Goal: Information Seeking & Learning: Learn about a topic

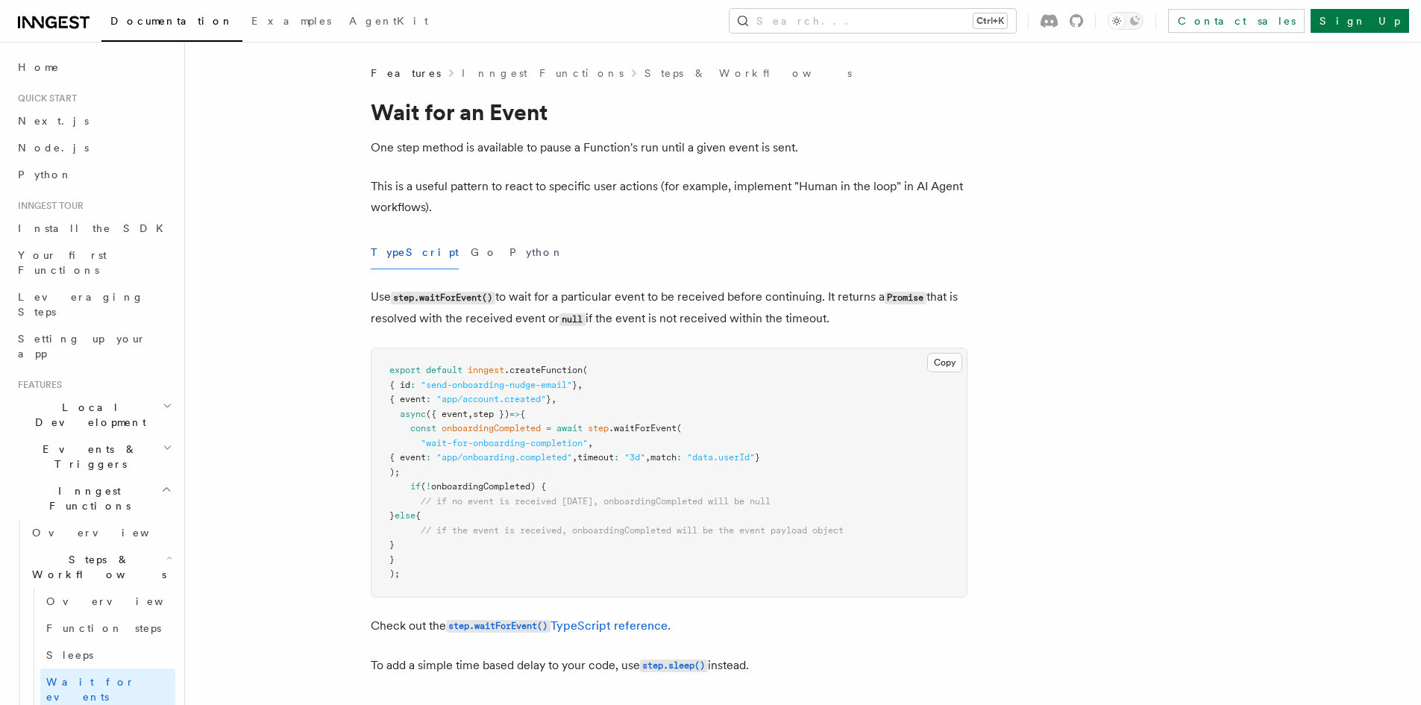
scroll to position [224, 0]
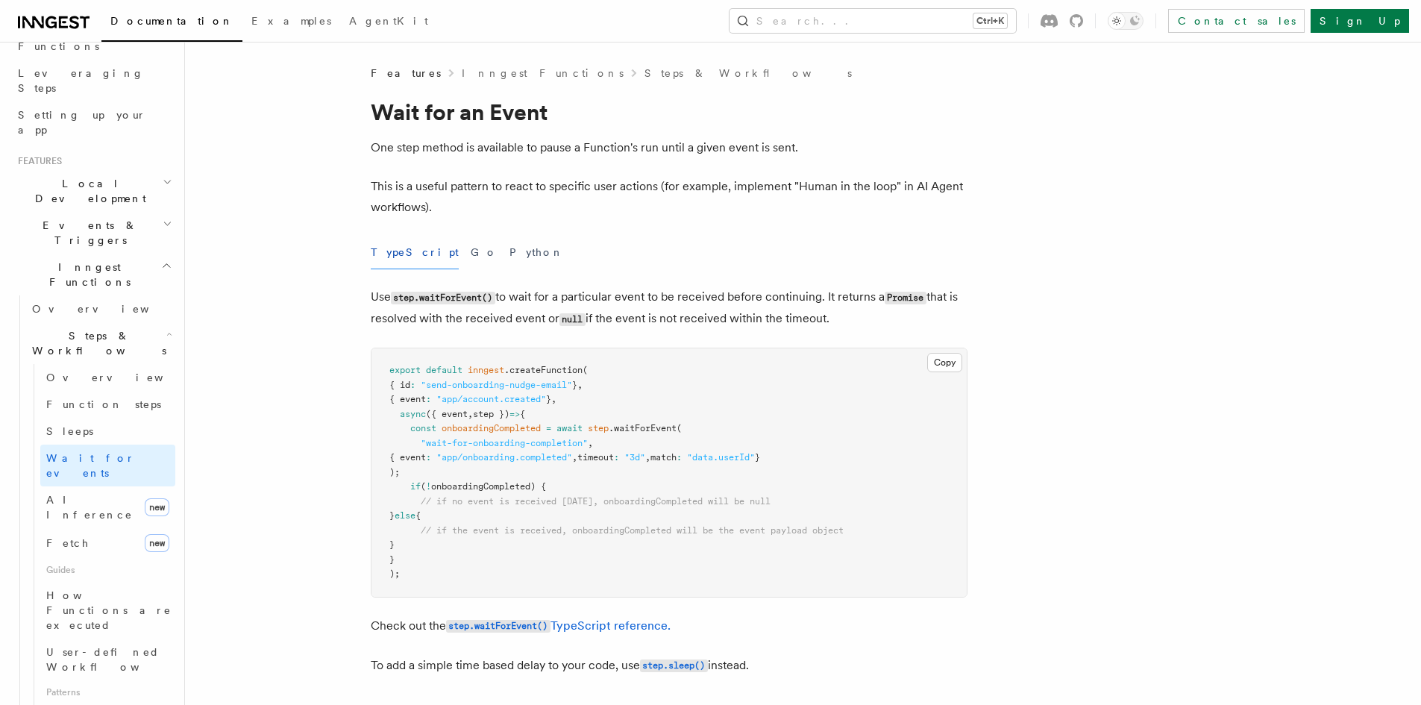
drag, startPoint x: 139, startPoint y: 194, endPoint x: 139, endPoint y: 202, distance: 8.2
click at [139, 254] on h2 "Inngest Functions" at bounding box center [93, 275] width 163 height 42
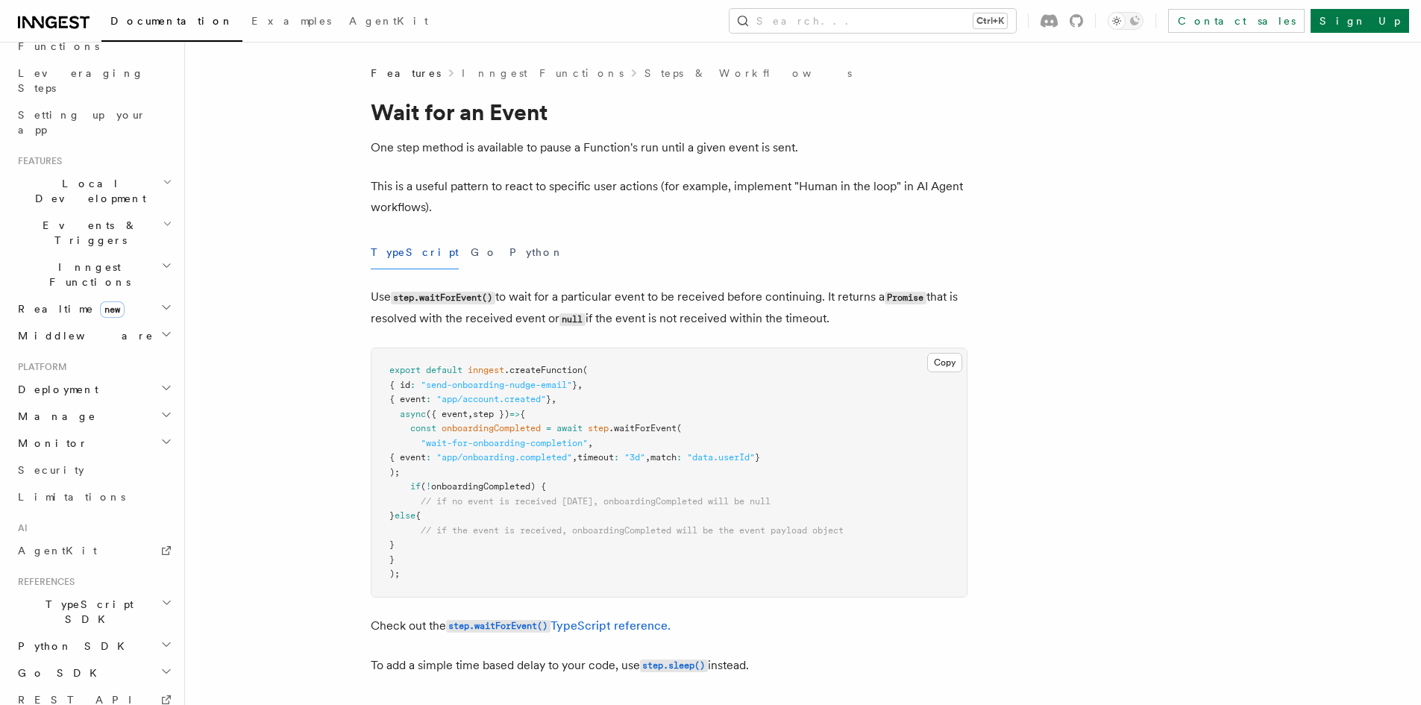
click at [101, 295] on h2 "Realtime new" at bounding box center [93, 308] width 163 height 27
click at [113, 322] on link "Overview" at bounding box center [100, 335] width 149 height 27
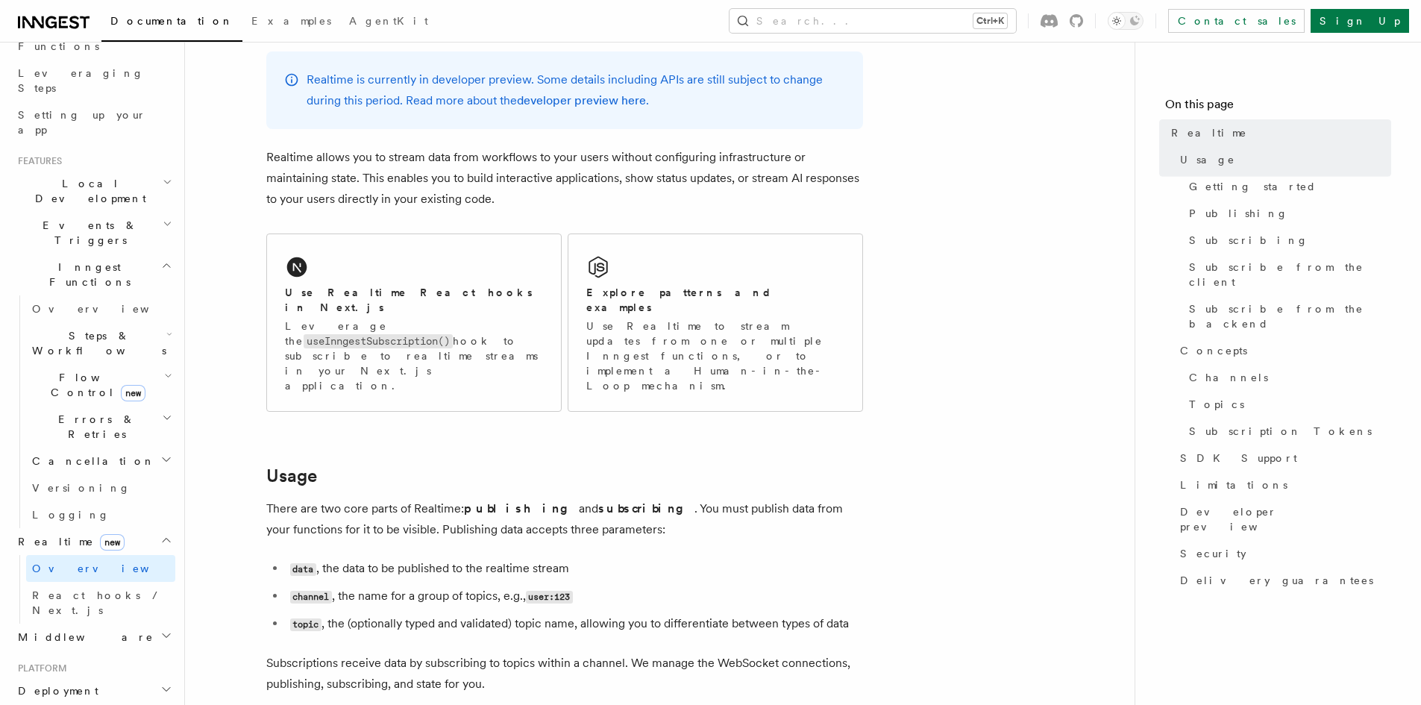
scroll to position [149, 0]
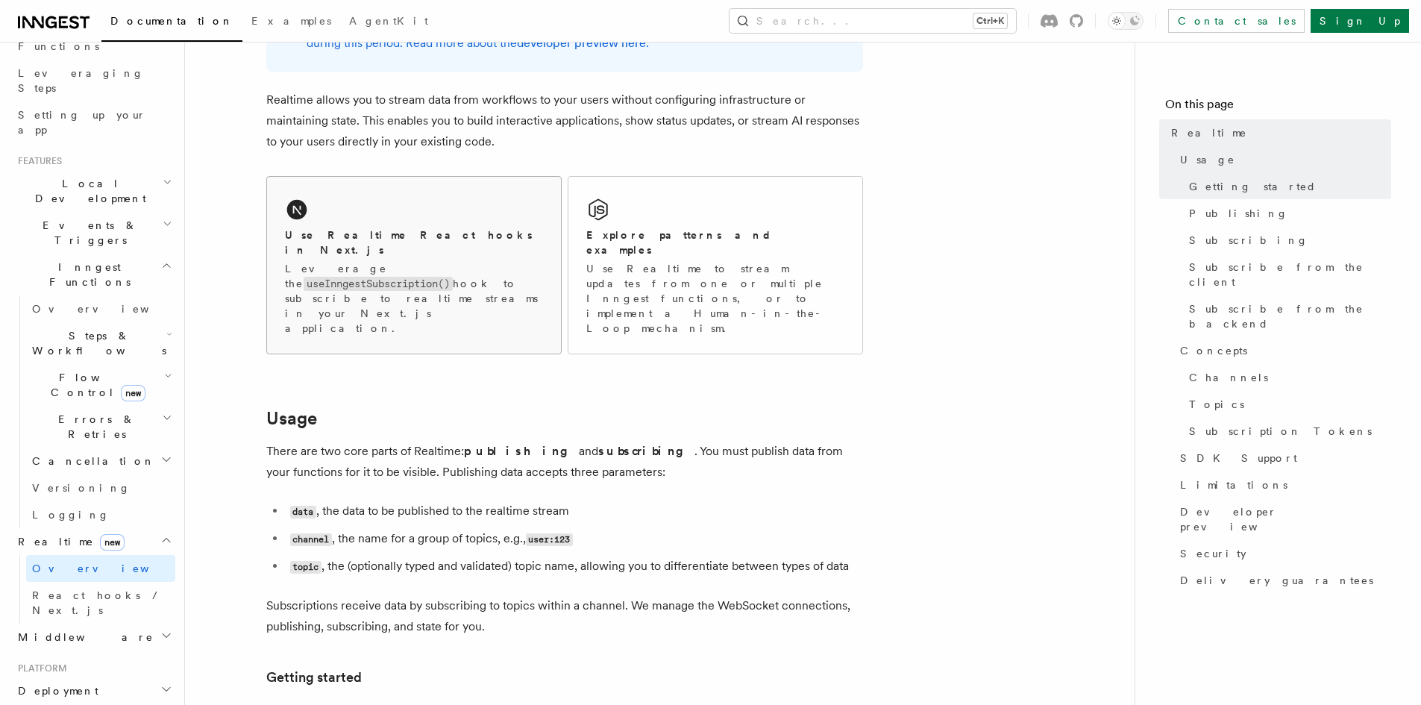
click at [361, 277] on code "useInngestSubscription()" at bounding box center [377, 284] width 149 height 14
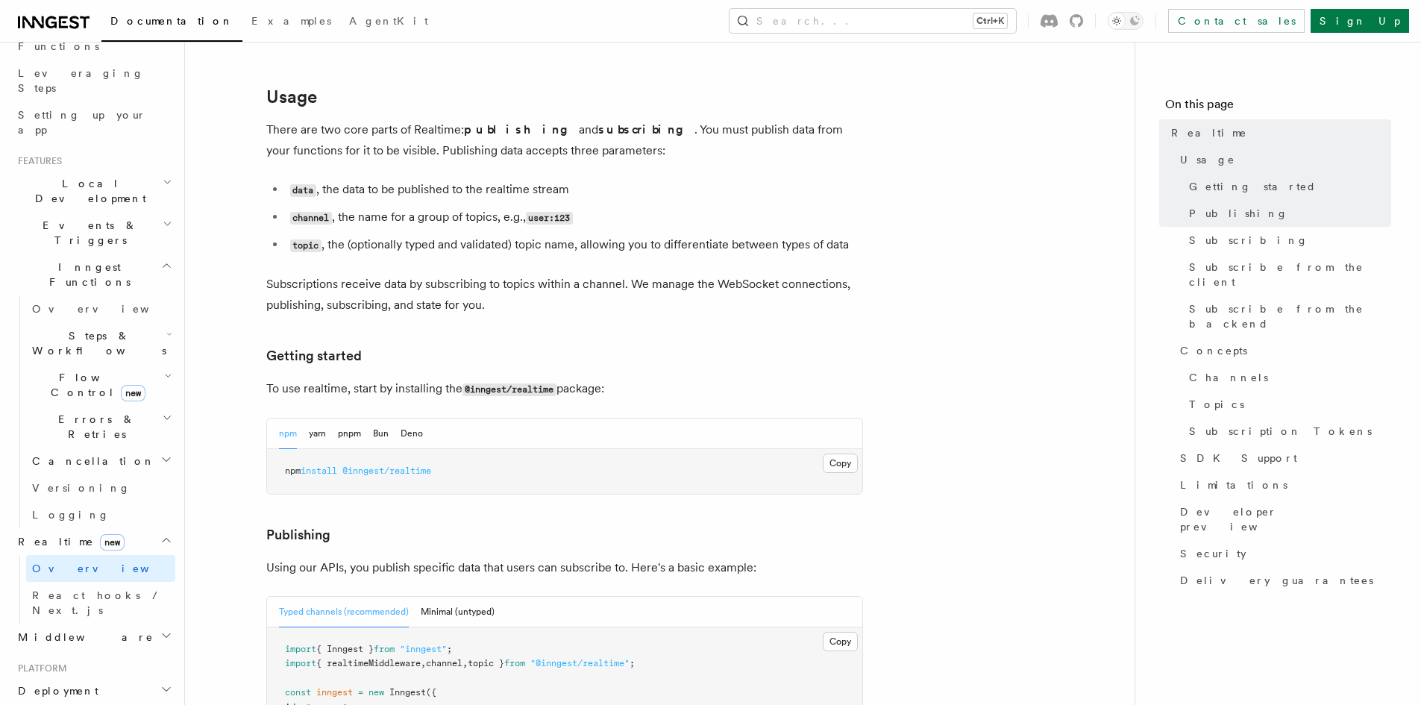
scroll to position [522, 0]
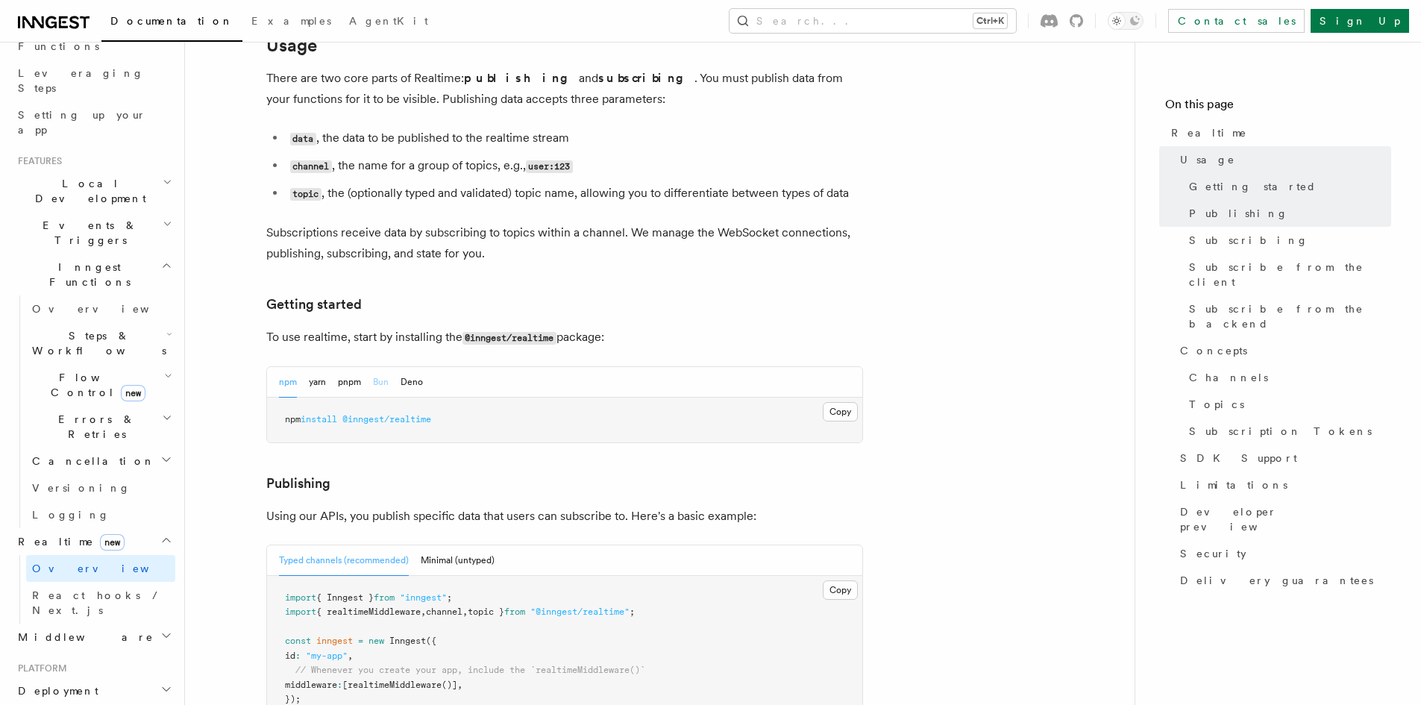
click at [380, 367] on button "Bun" at bounding box center [381, 382] width 16 height 31
click at [843, 402] on button "Copy Copied" at bounding box center [839, 411] width 35 height 19
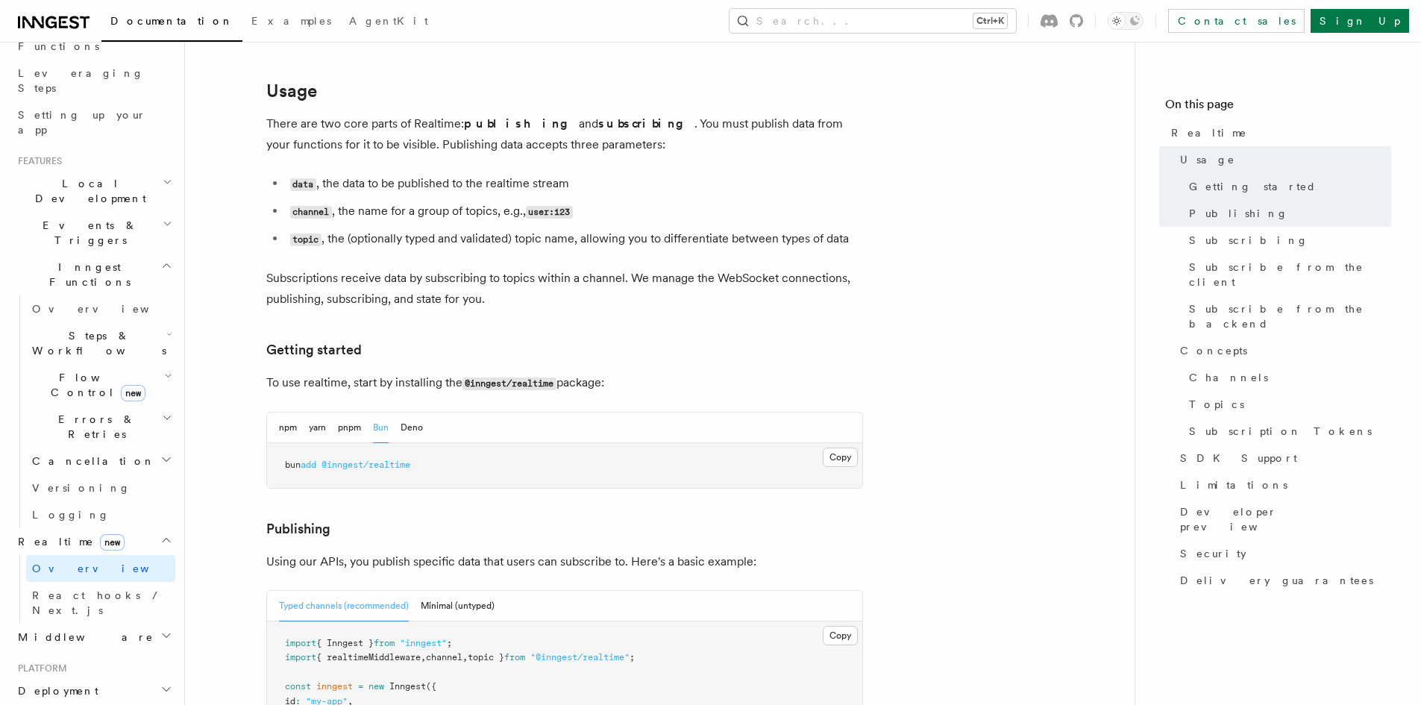
scroll to position [597, 0]
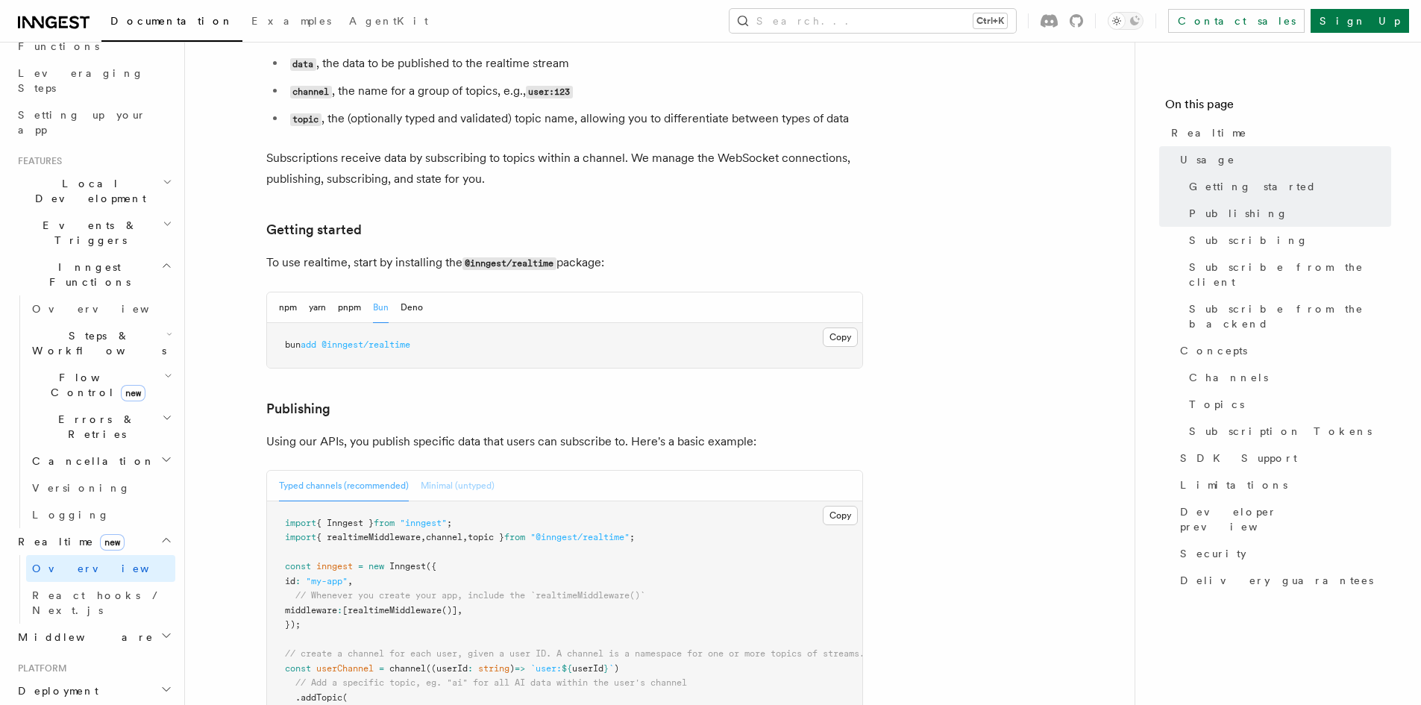
click at [474, 471] on button "Minimal (untyped)" at bounding box center [458, 486] width 74 height 31
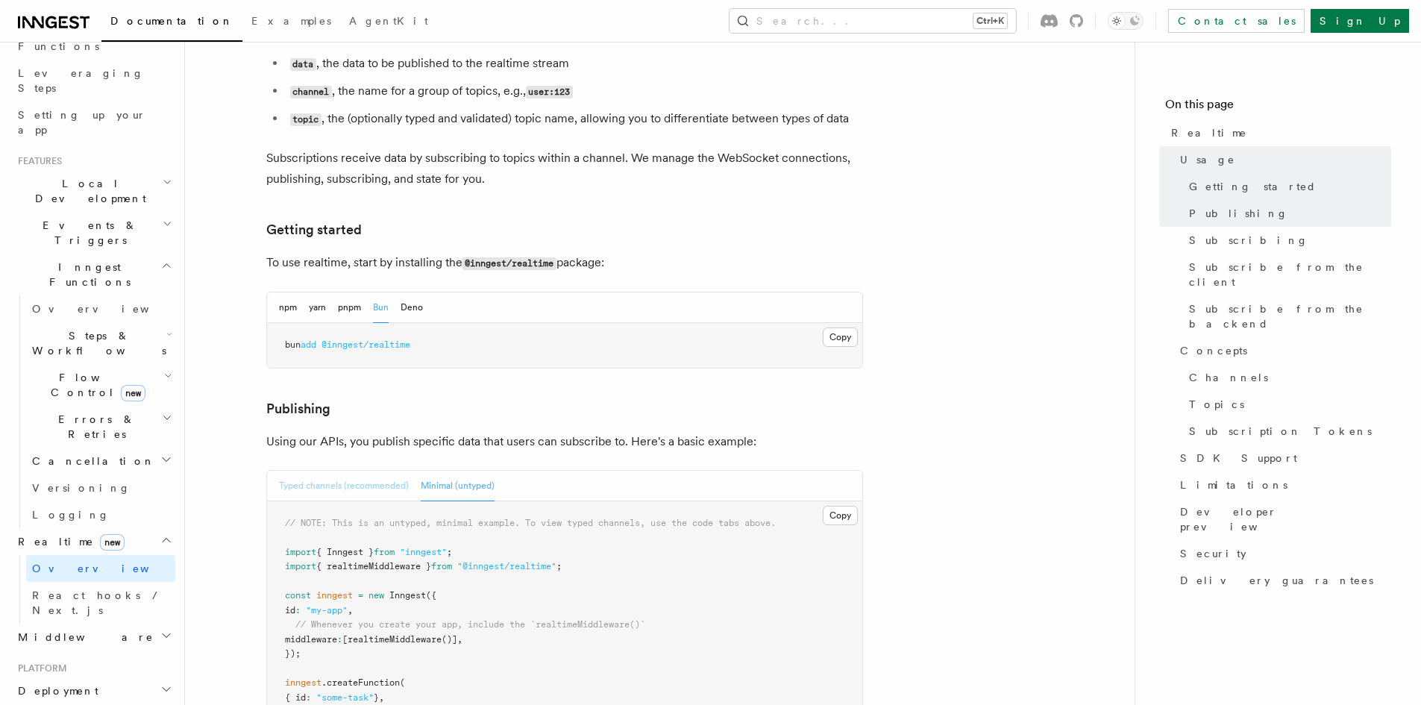
click at [383, 471] on button "Typed channels (recommended)" at bounding box center [344, 486] width 130 height 31
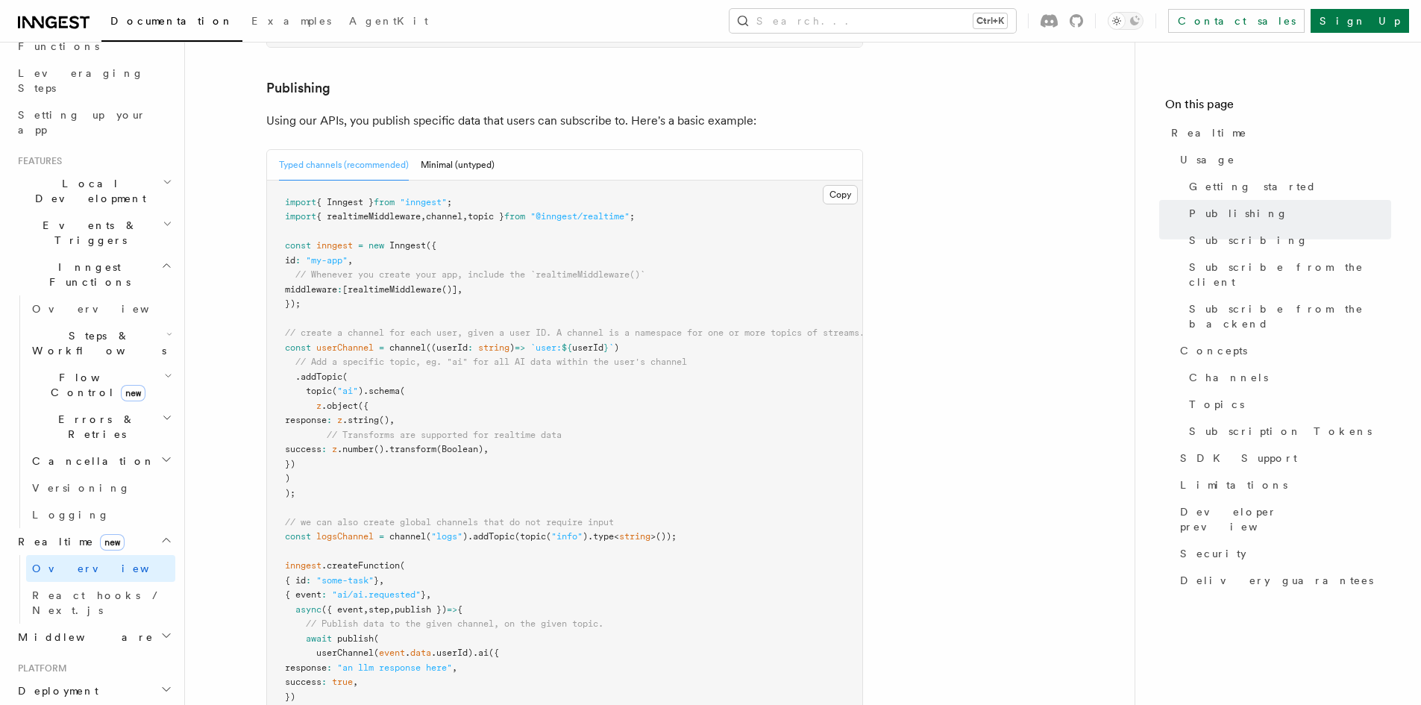
scroll to position [895, 0]
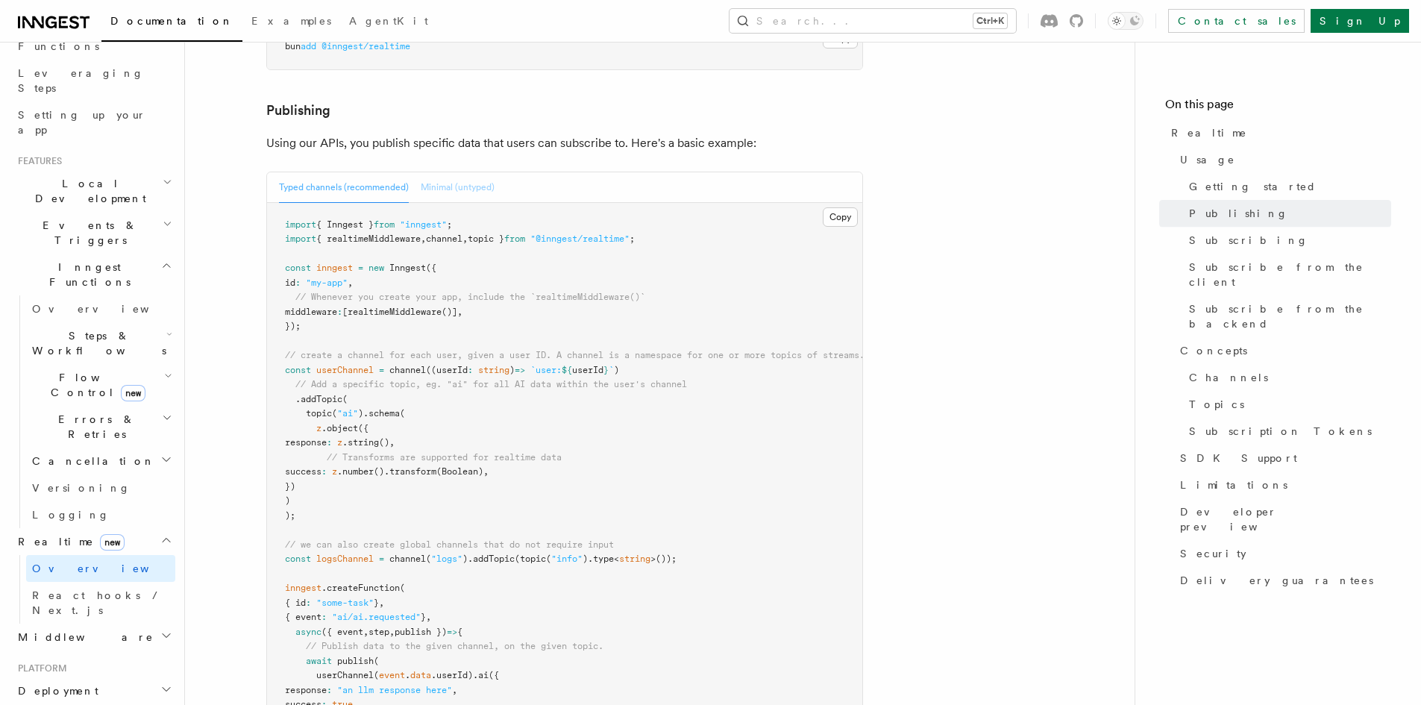
click at [488, 172] on button "Minimal (untyped)" at bounding box center [458, 187] width 74 height 31
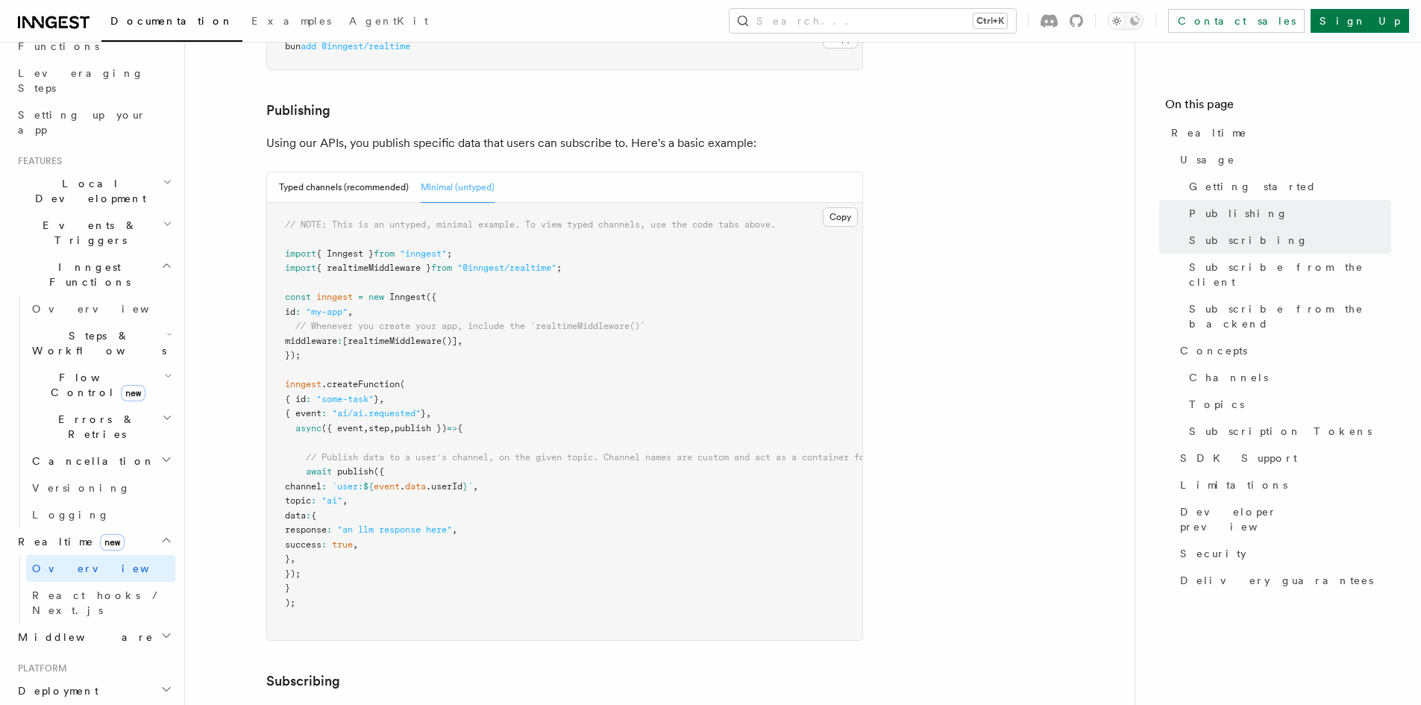
click at [116, 328] on span "Steps & Workflows" at bounding box center [96, 343] width 140 height 30
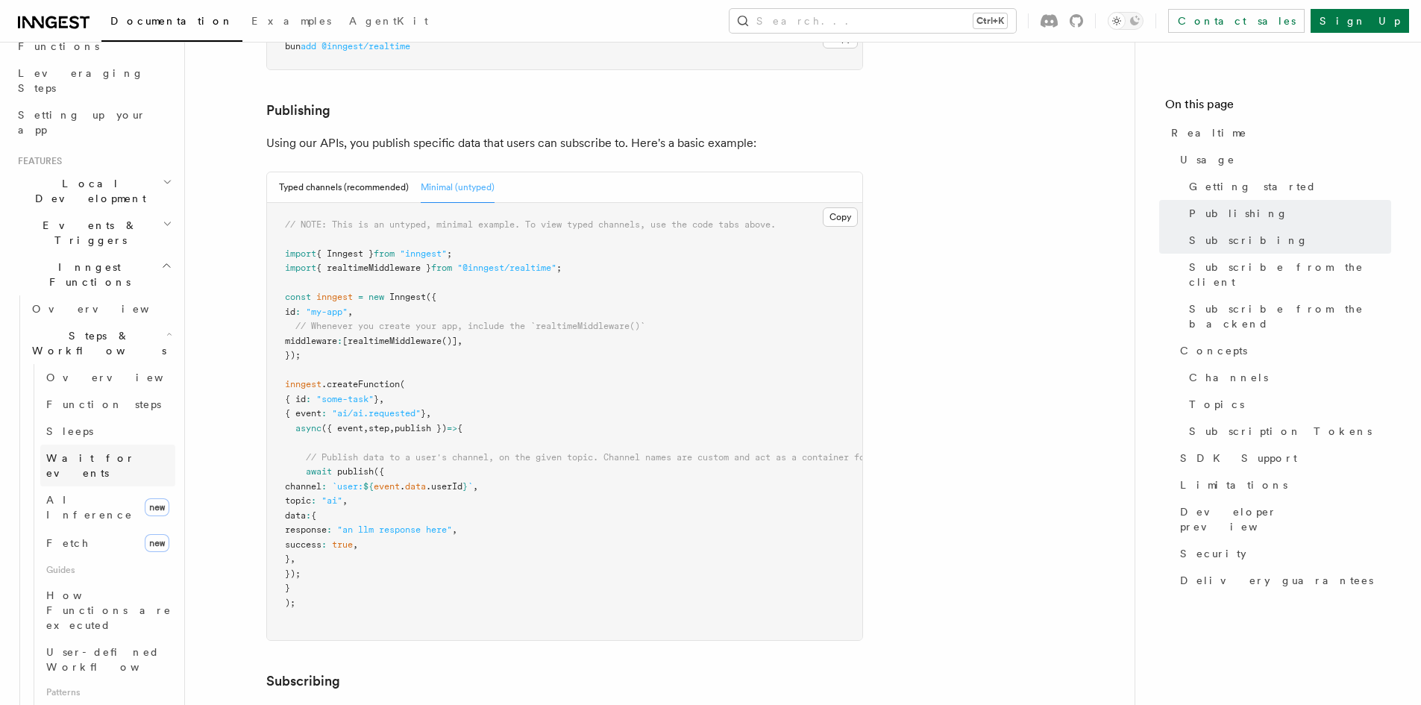
click at [122, 444] on link "Wait for events" at bounding box center [107, 465] width 135 height 42
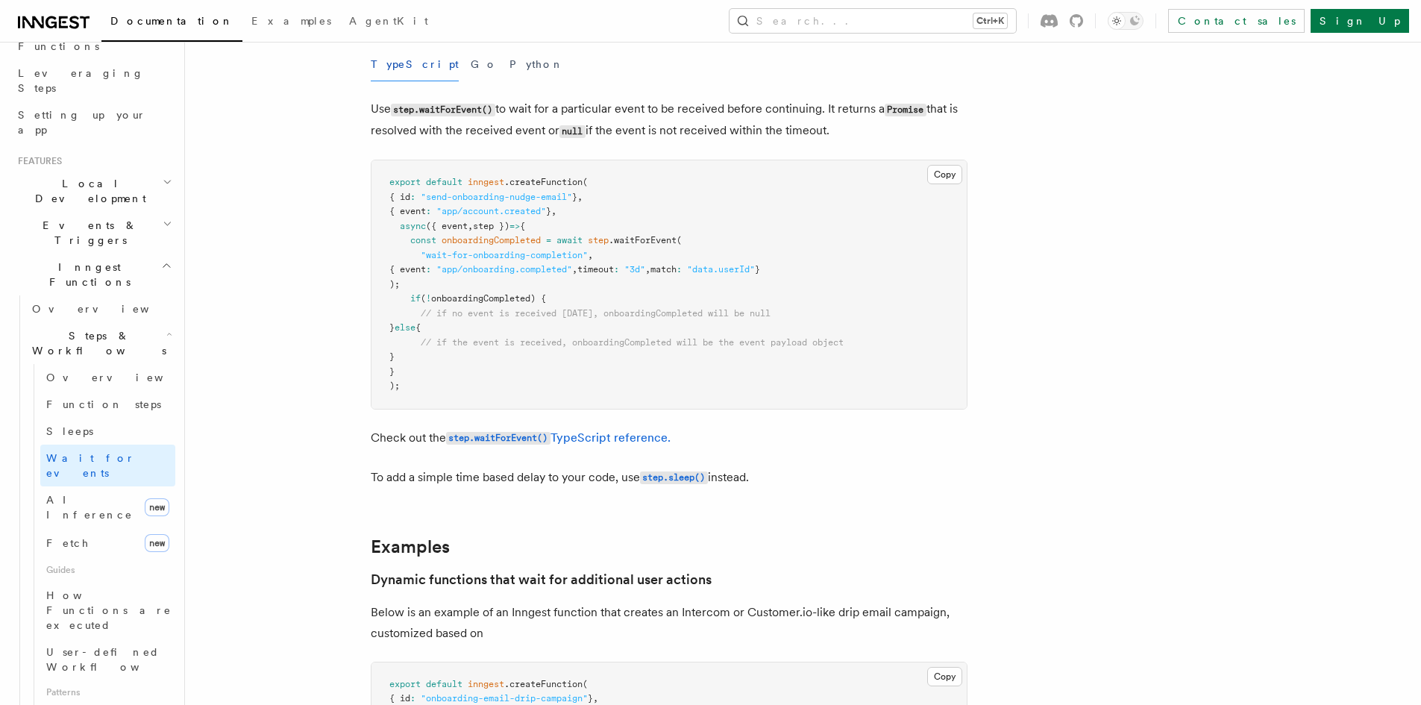
scroll to position [298, 0]
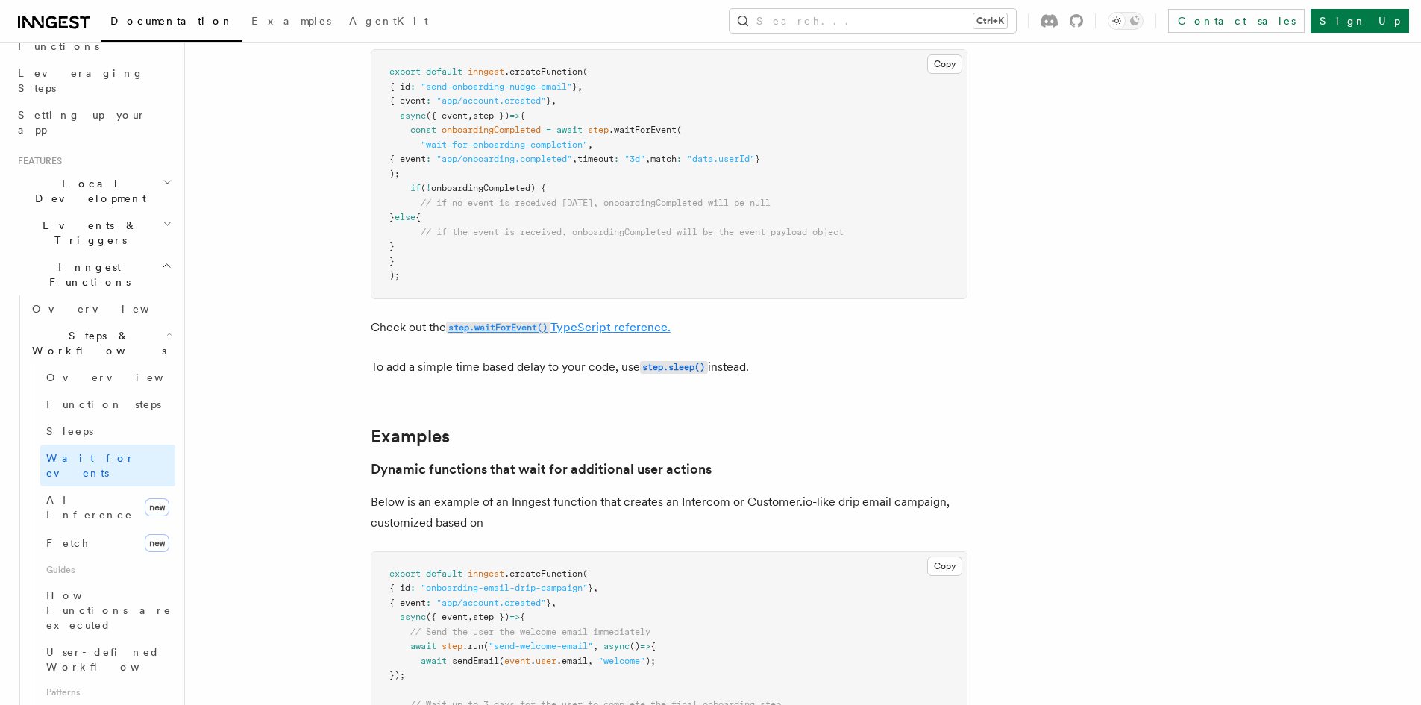
click at [627, 326] on link "step.waitForEvent() TypeScript reference." at bounding box center [558, 327] width 224 height 14
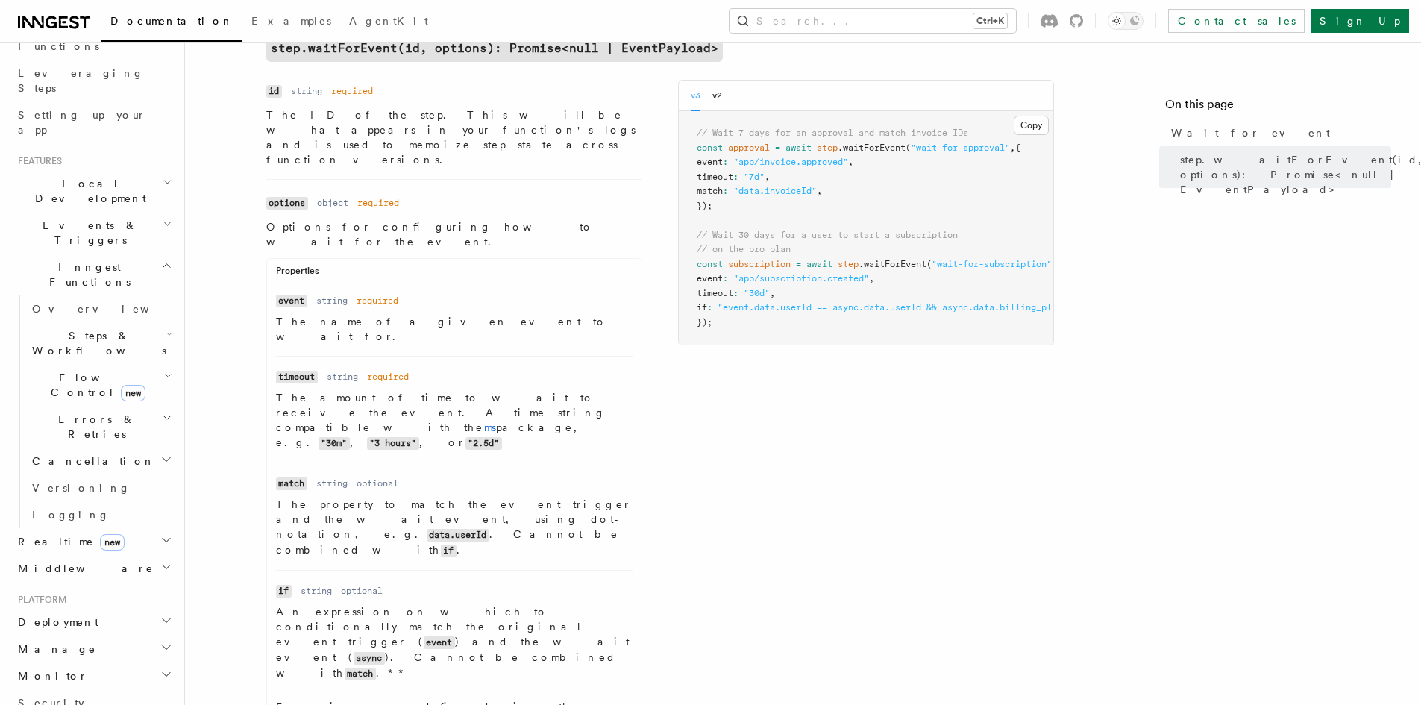
scroll to position [75, 0]
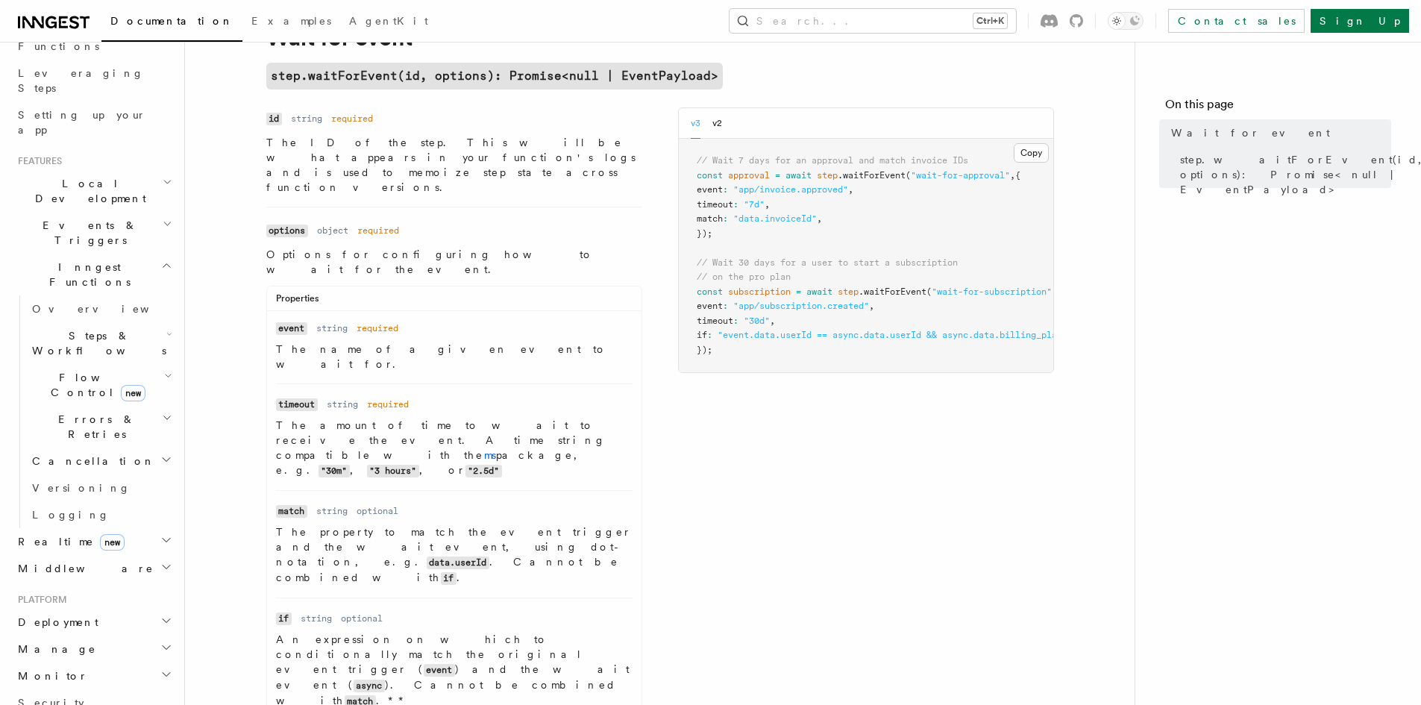
click at [124, 370] on span "Flow Control new" at bounding box center [95, 385] width 138 height 30
click at [139, 364] on h2 "Flow Control new" at bounding box center [100, 385] width 149 height 42
click at [143, 406] on h2 "Errors & Retries" at bounding box center [100, 427] width 149 height 42
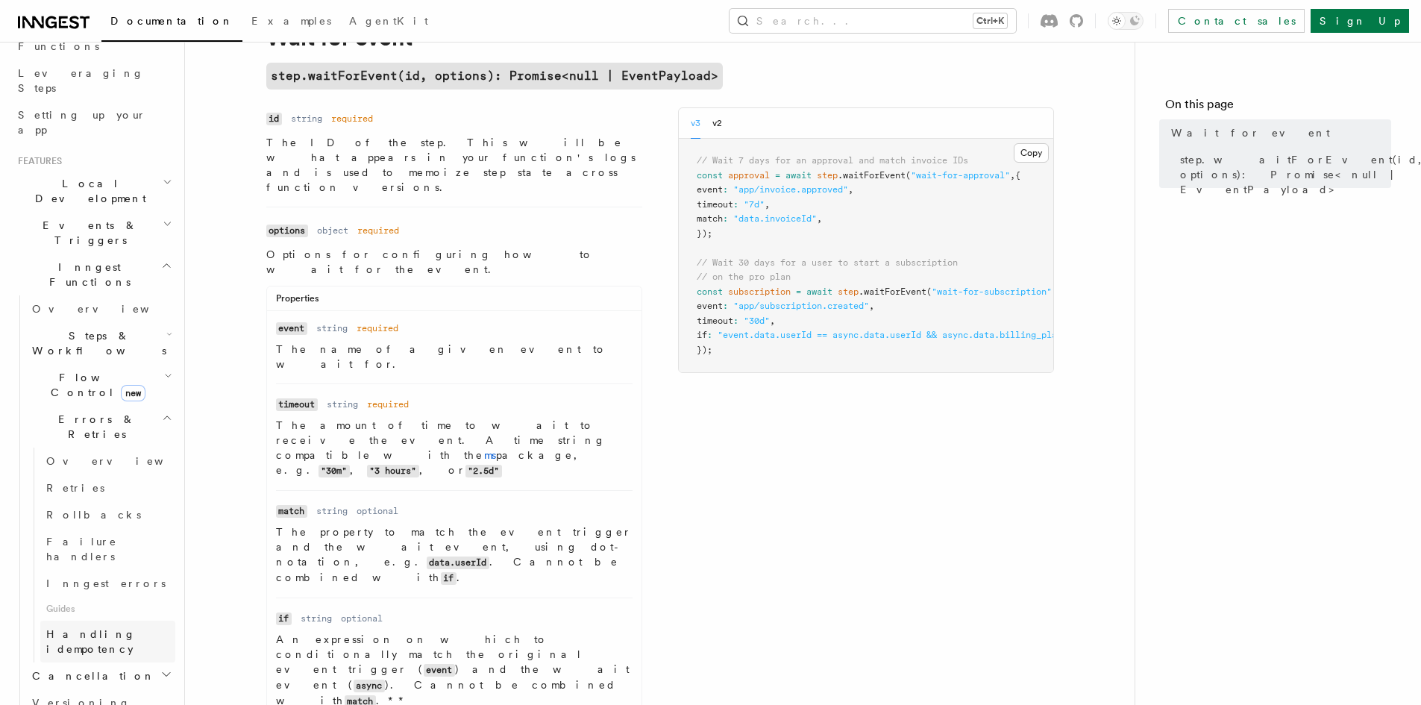
click at [136, 628] on span "Handling idempotency" at bounding box center [90, 641] width 89 height 27
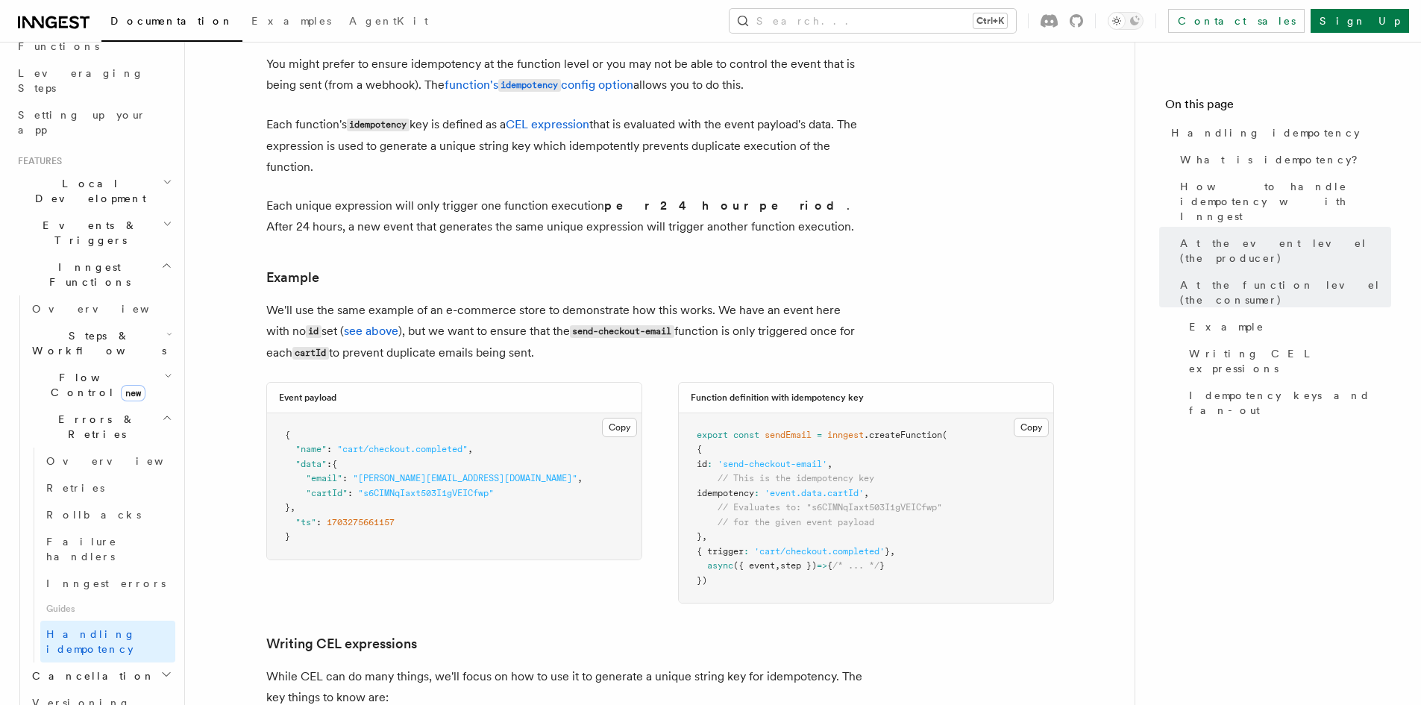
scroll to position [1864, 0]
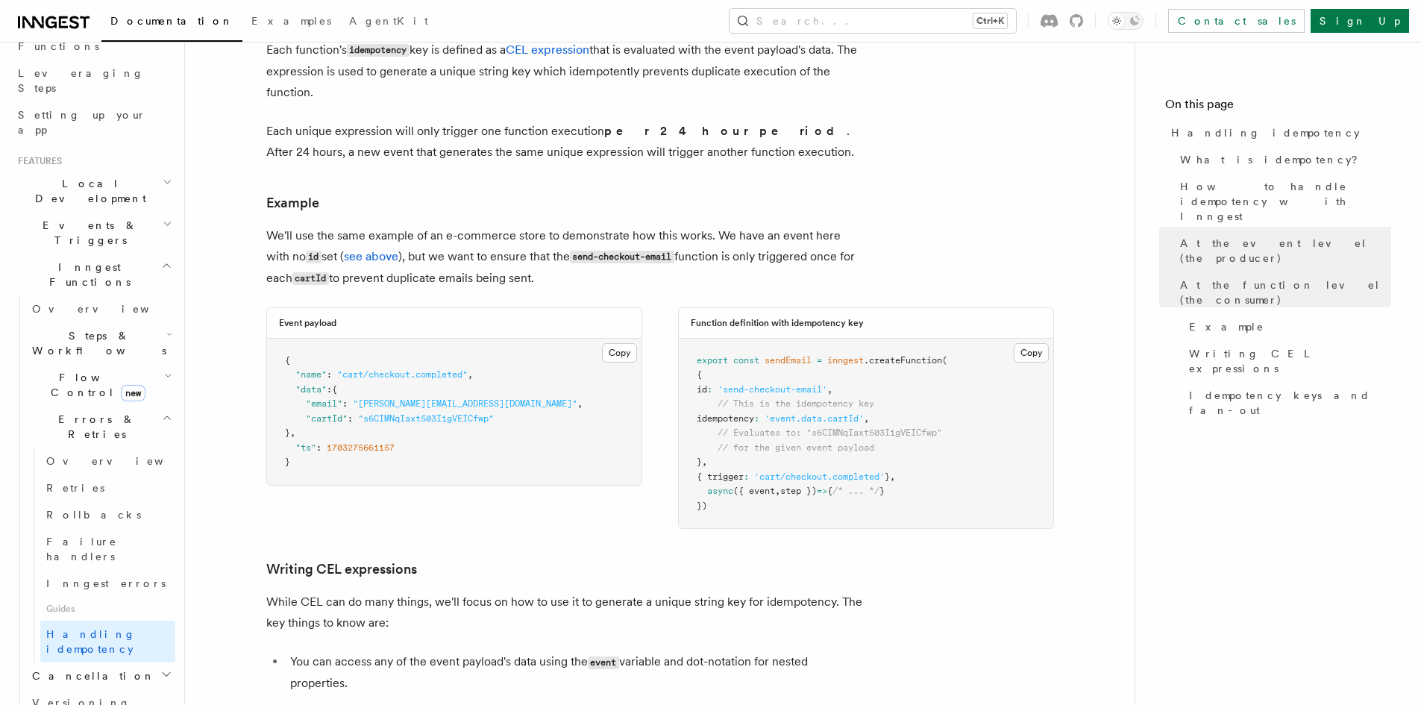
click at [493, 471] on div "Event payload Copy Copied { "name" : "cart/checkout.completed" , "data" : { "em…" at bounding box center [659, 418] width 787 height 222
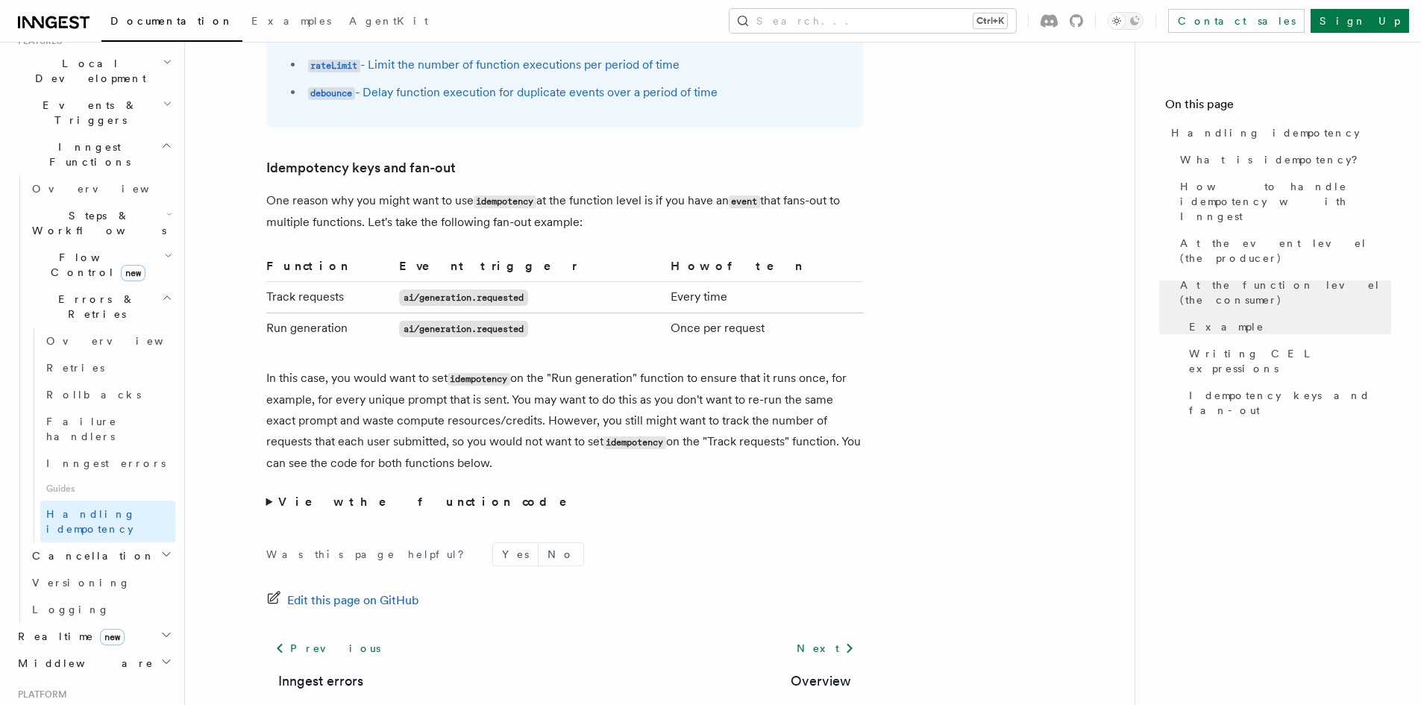
scroll to position [447, 0]
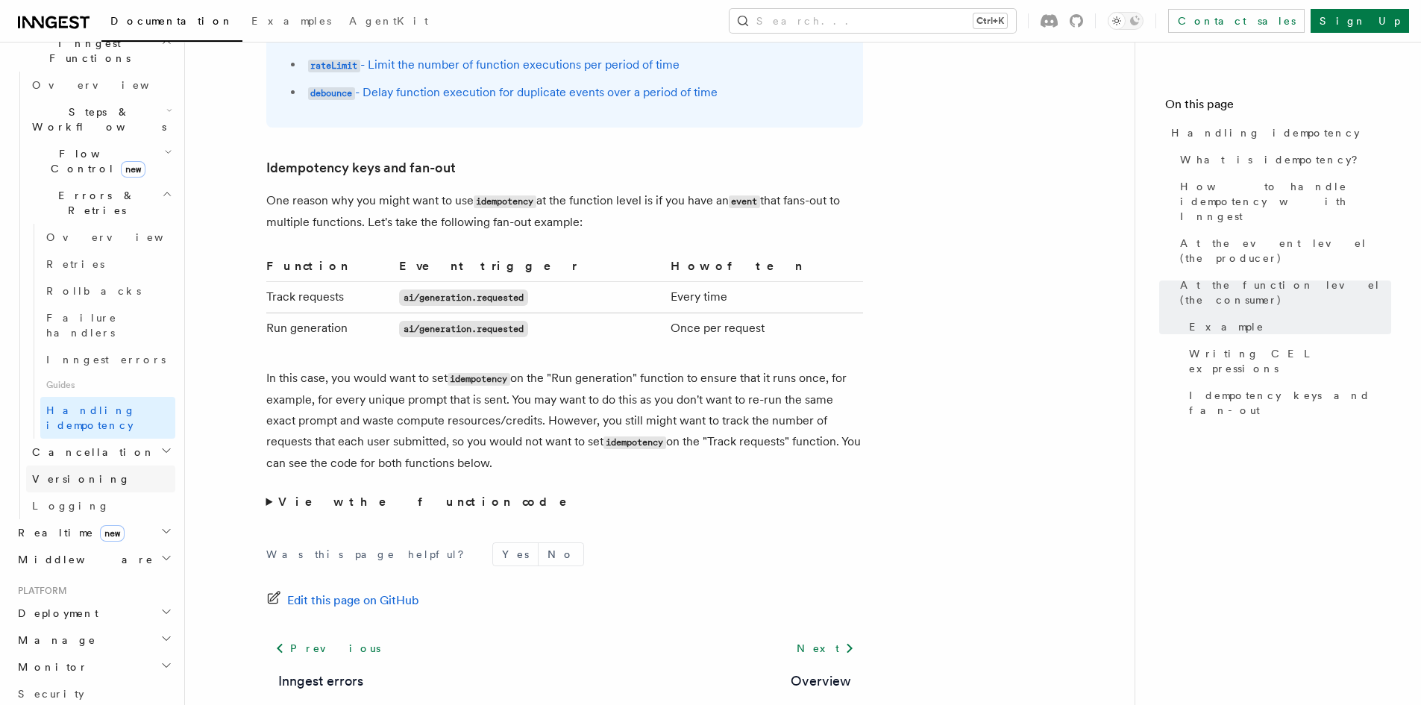
click at [105, 465] on link "Versioning" at bounding box center [100, 478] width 149 height 27
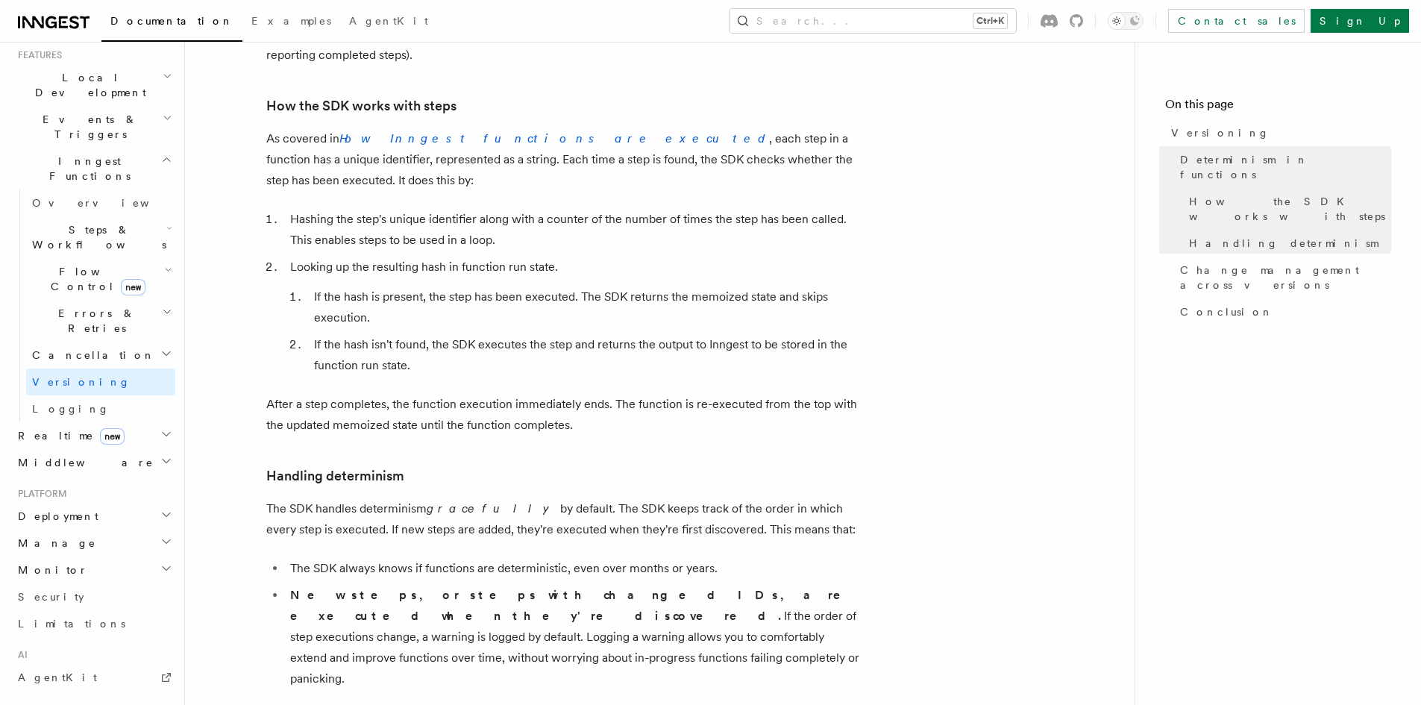
scroll to position [298, 0]
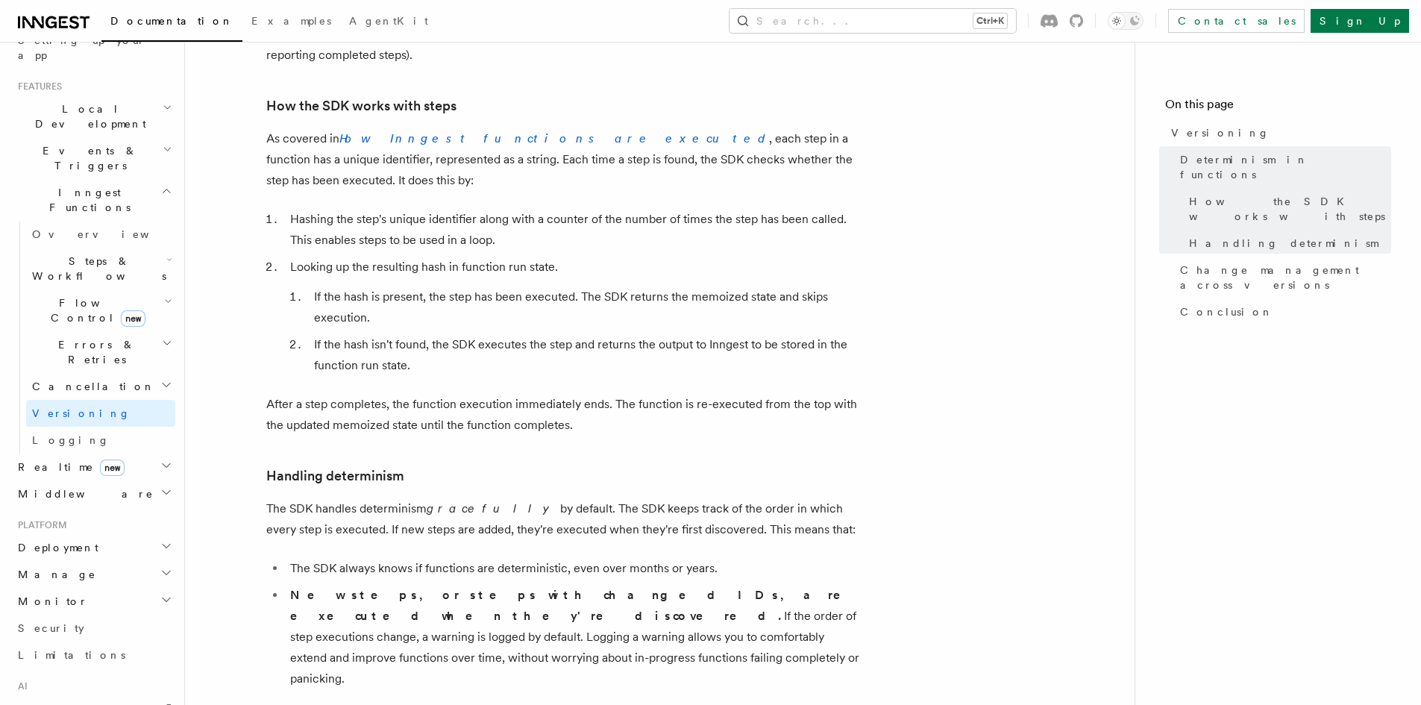
click at [166, 254] on icon "button" at bounding box center [169, 260] width 6 height 12
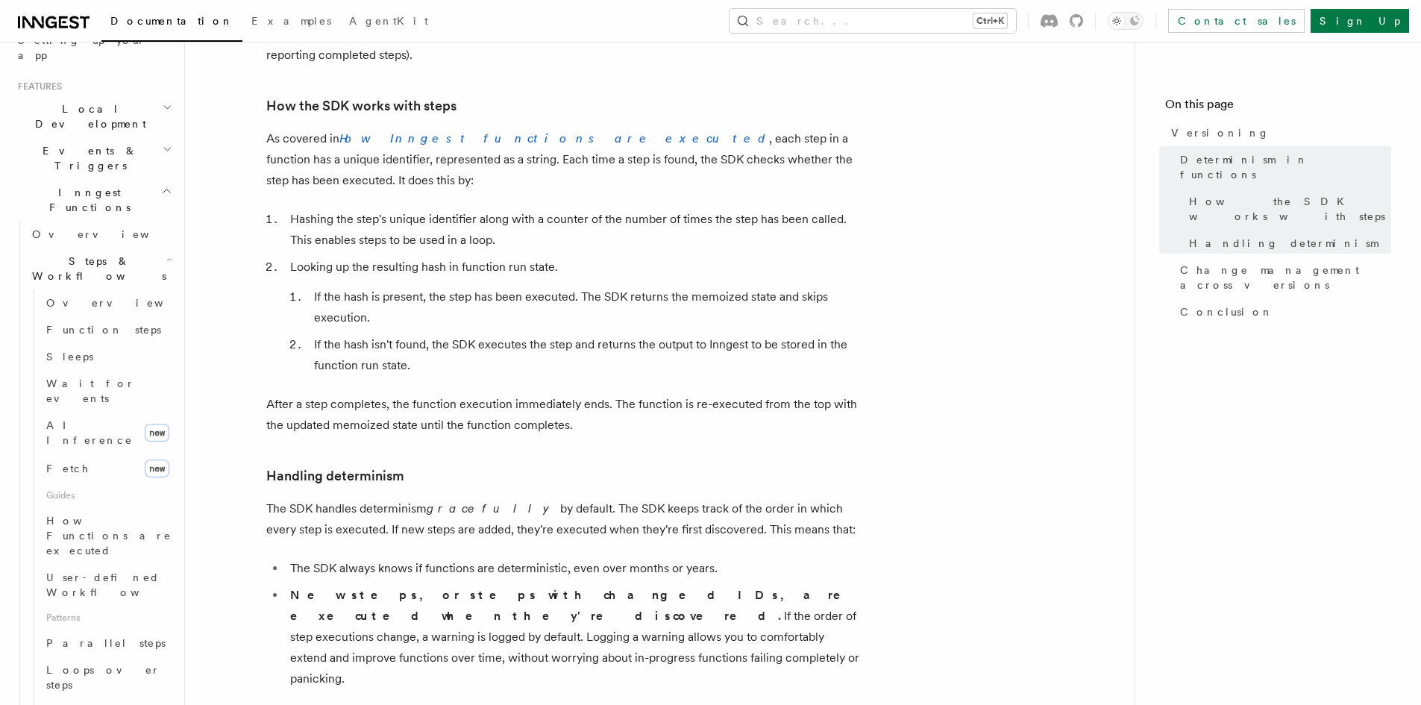
click at [922, 161] on article "Features Inngest Functions Versioning Long-running functions inevitably change …" at bounding box center [660, 714] width 902 height 1895
click at [114, 377] on span "Wait for events" at bounding box center [90, 390] width 89 height 27
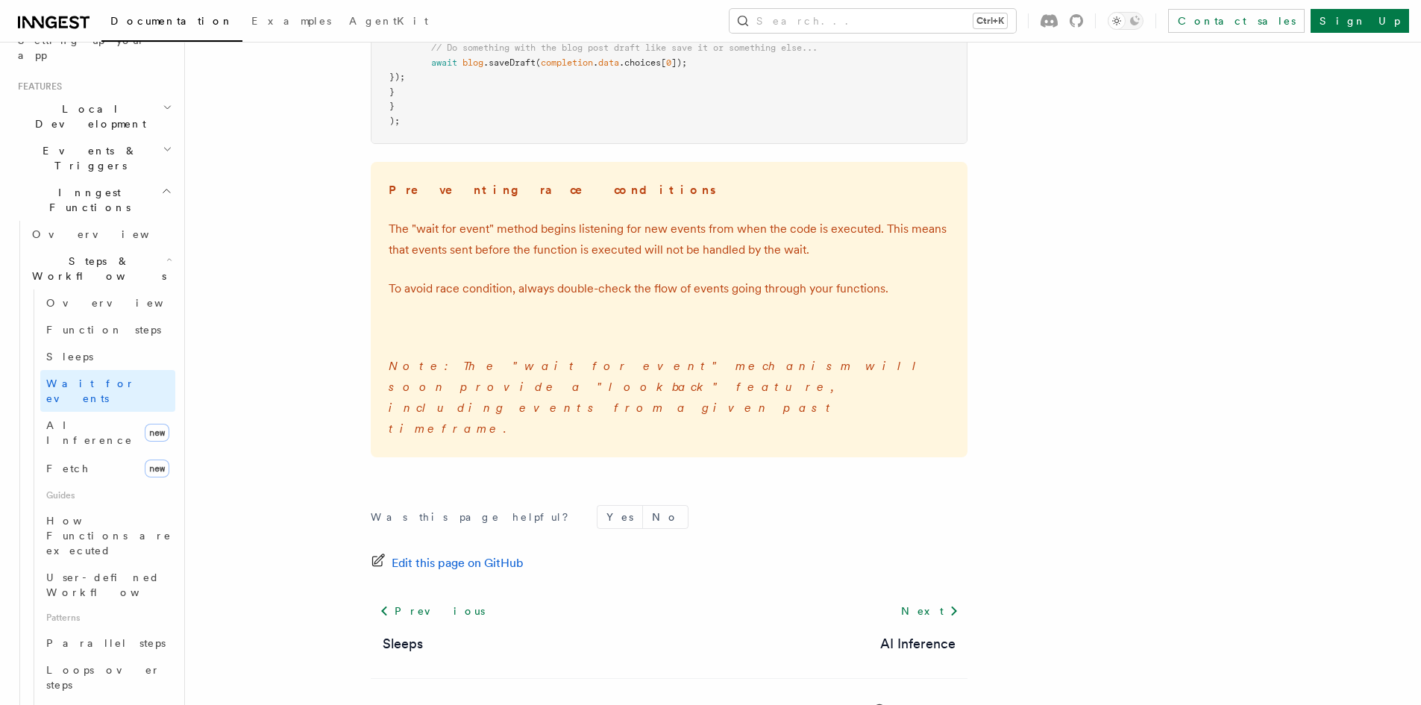
scroll to position [2213, 0]
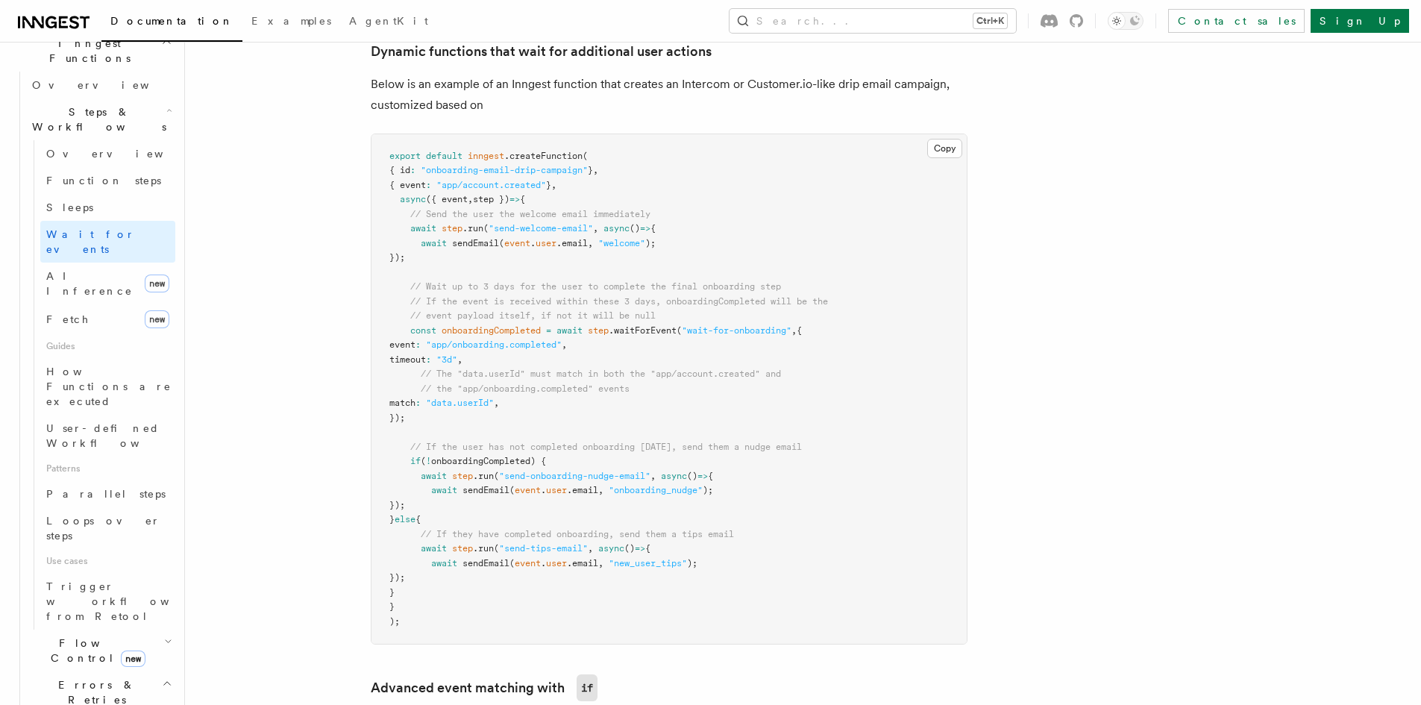
scroll to position [722, 0]
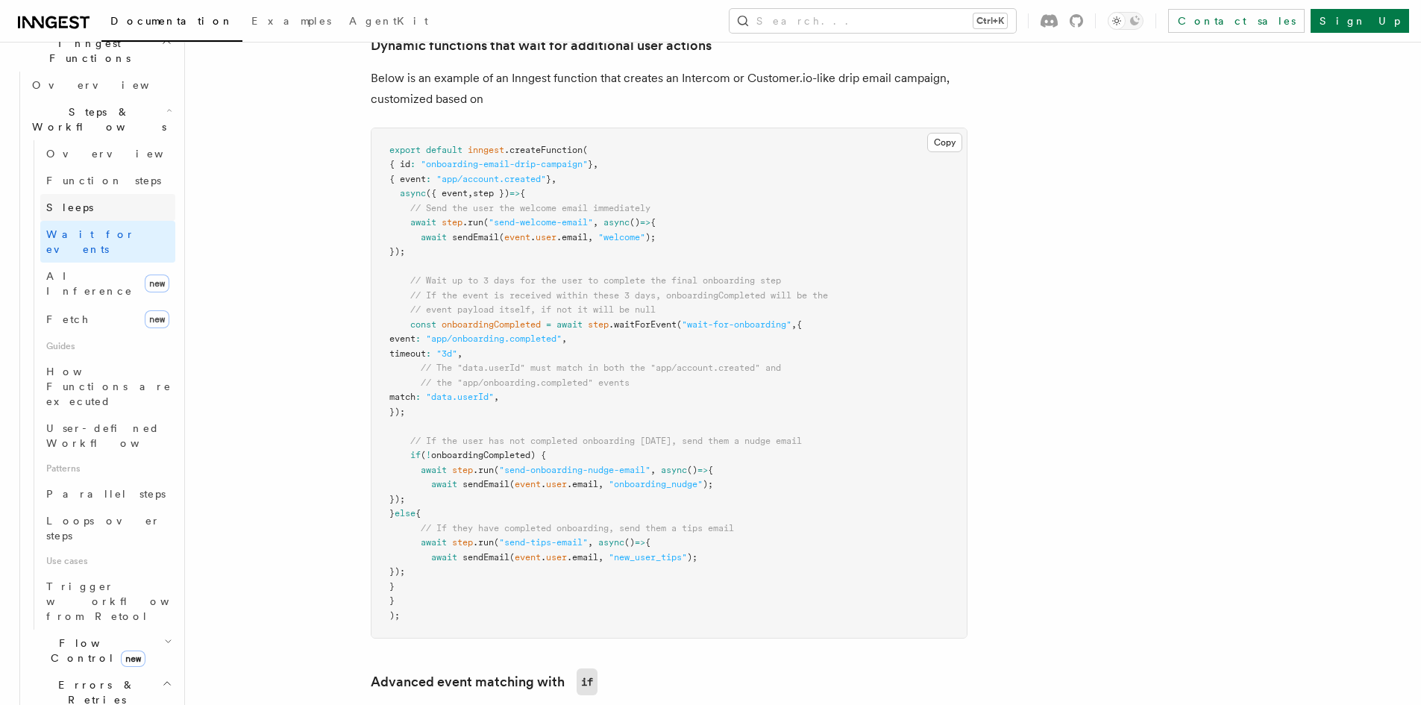
click at [95, 194] on link "Sleeps" at bounding box center [107, 207] width 135 height 27
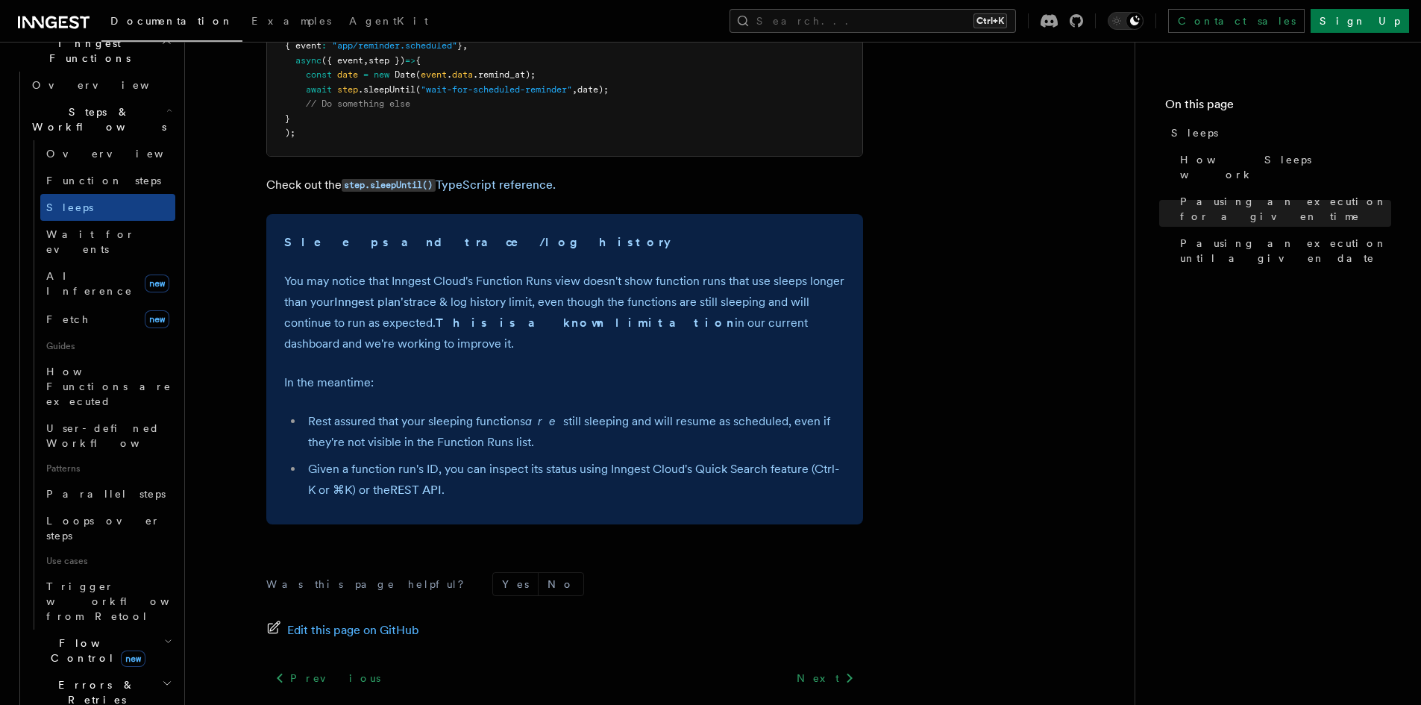
scroll to position [1044, 0]
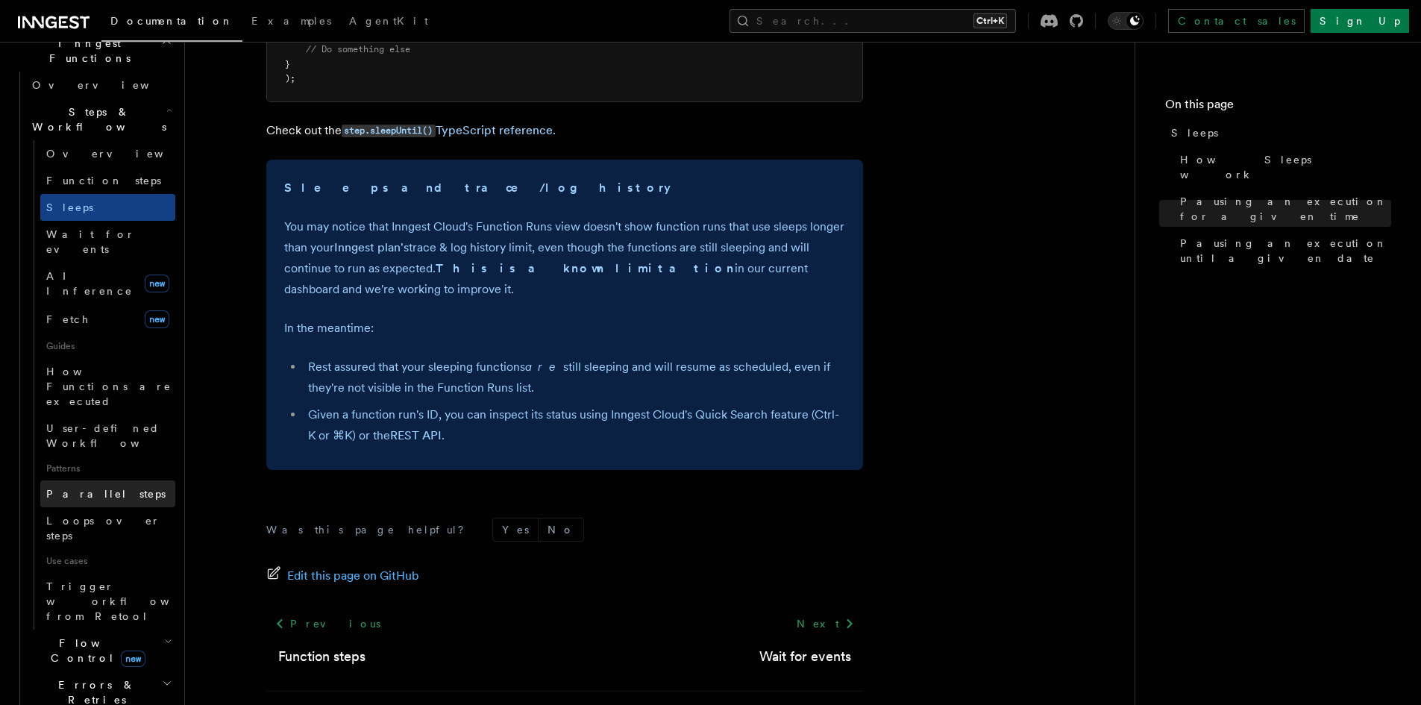
click at [152, 480] on link "Parallel steps" at bounding box center [107, 493] width 135 height 27
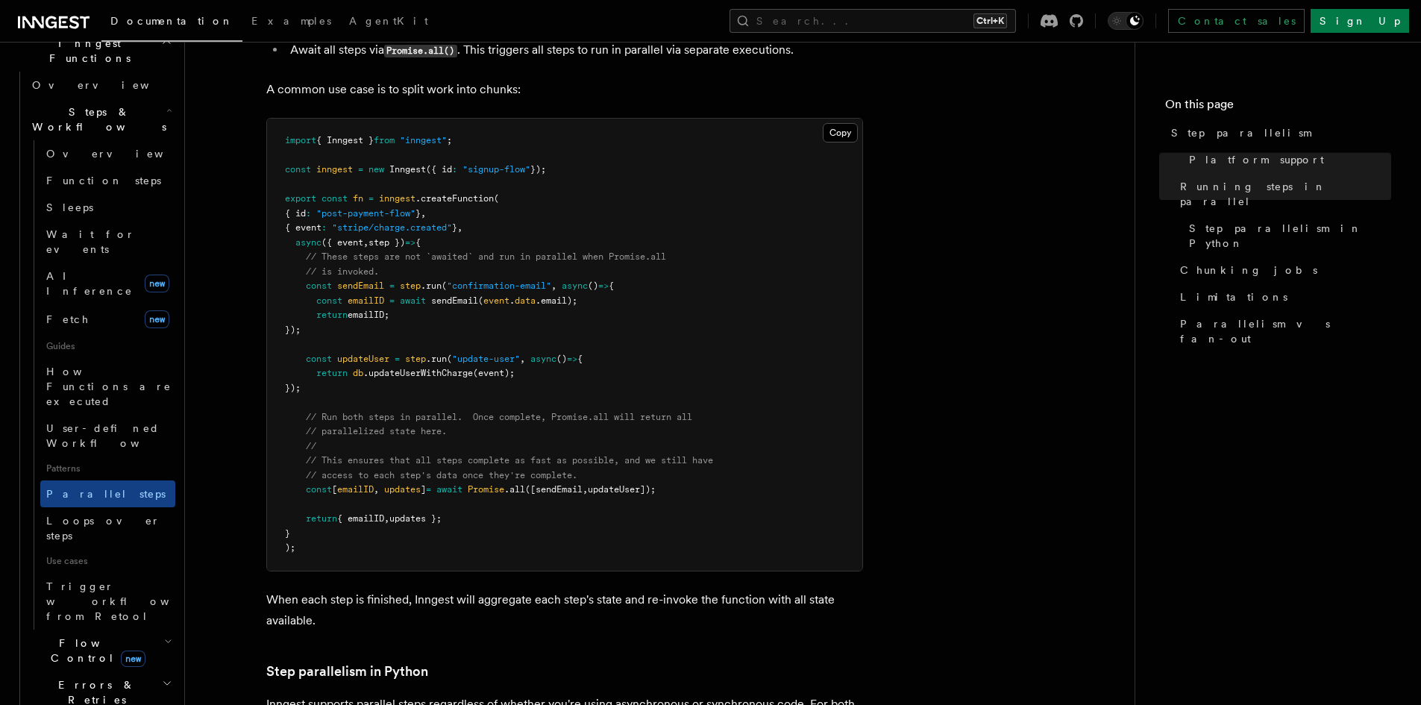
scroll to position [447, 0]
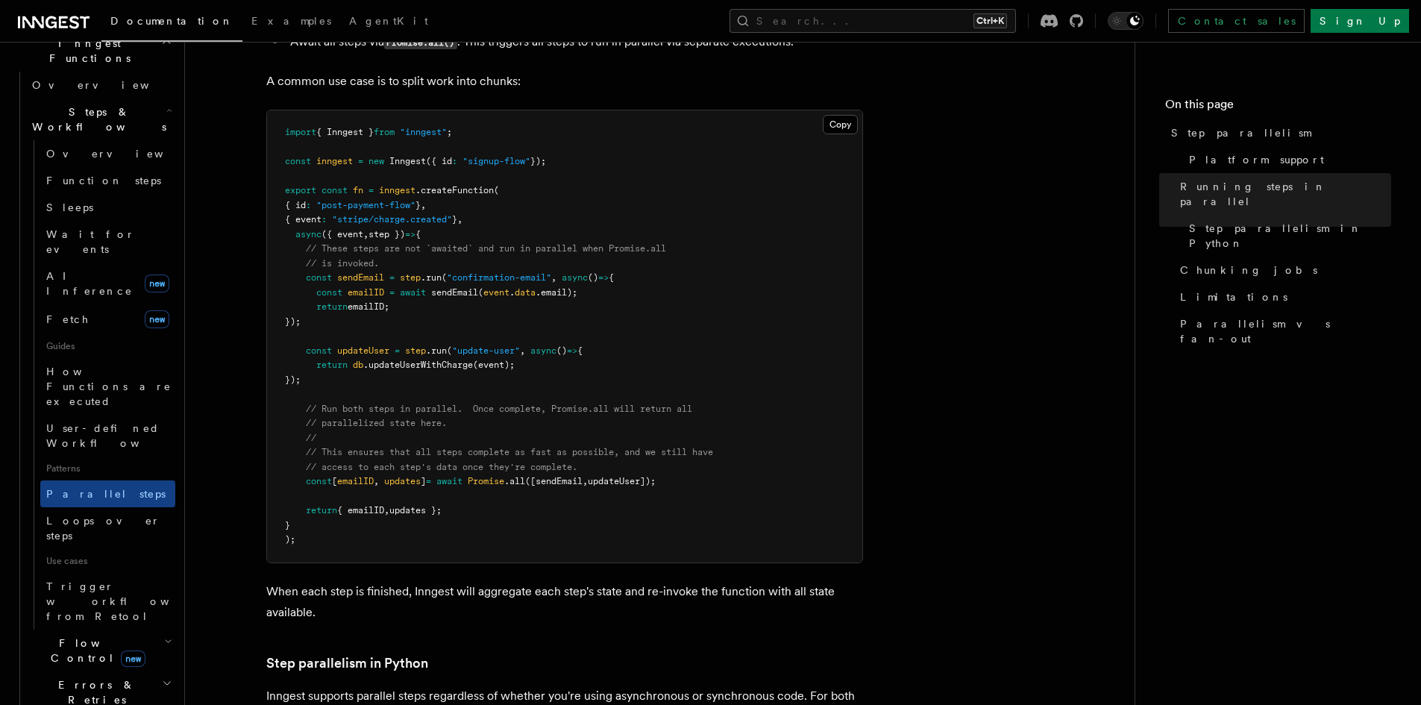
drag, startPoint x: 1011, startPoint y: 219, endPoint x: 1020, endPoint y: 202, distance: 19.3
click at [1207, 283] on link "Limitations" at bounding box center [1282, 296] width 217 height 27
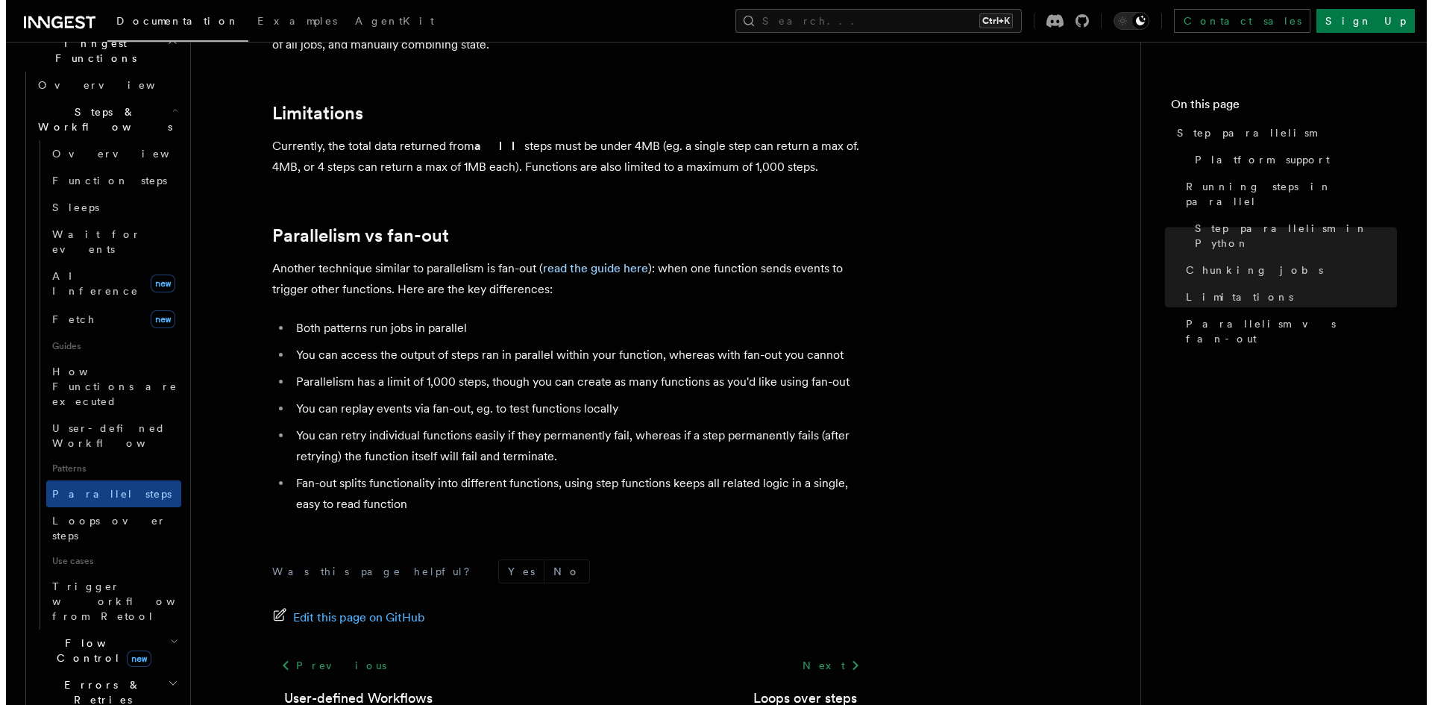
scroll to position [2593, 0]
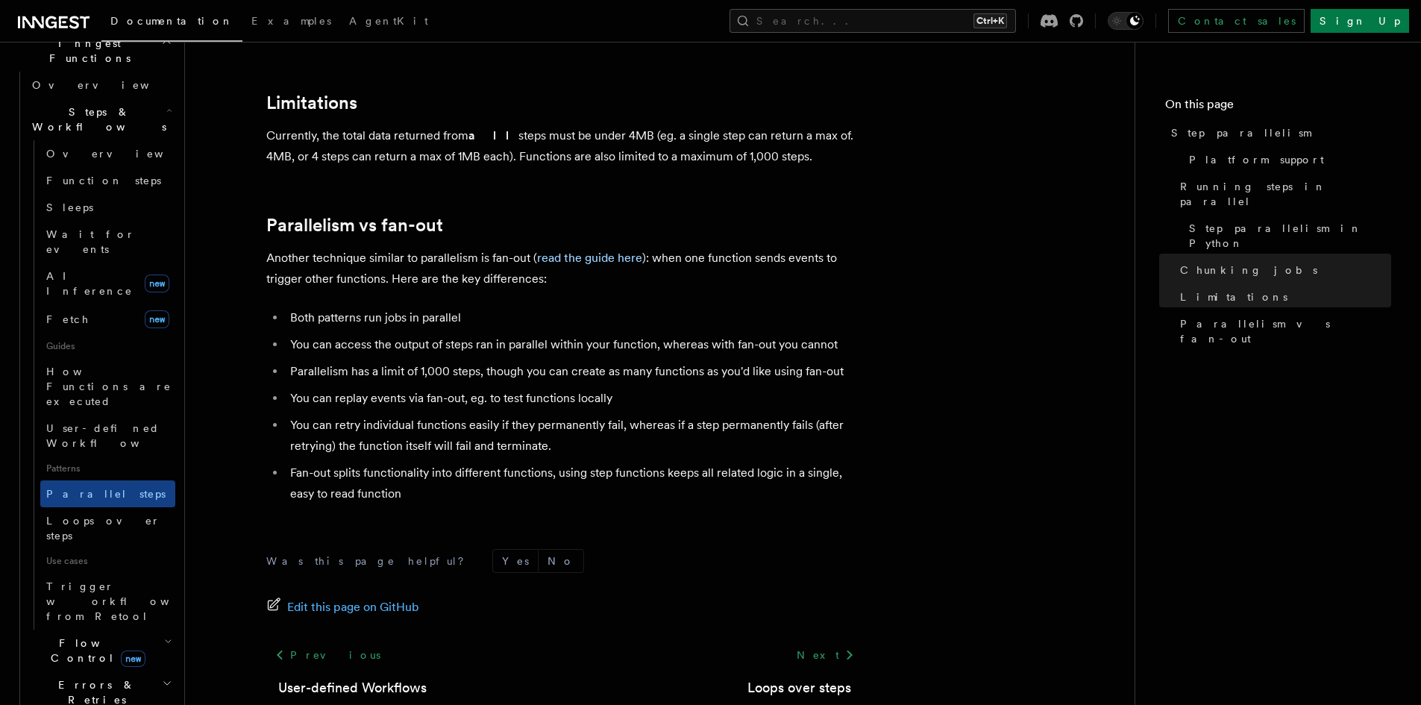
click at [610, 24] on div "Search... Ctrl+K Contact sales Sign Up" at bounding box center [941, 21] width 936 height 24
click at [902, 25] on button "Search... Ctrl+K" at bounding box center [872, 21] width 286 height 24
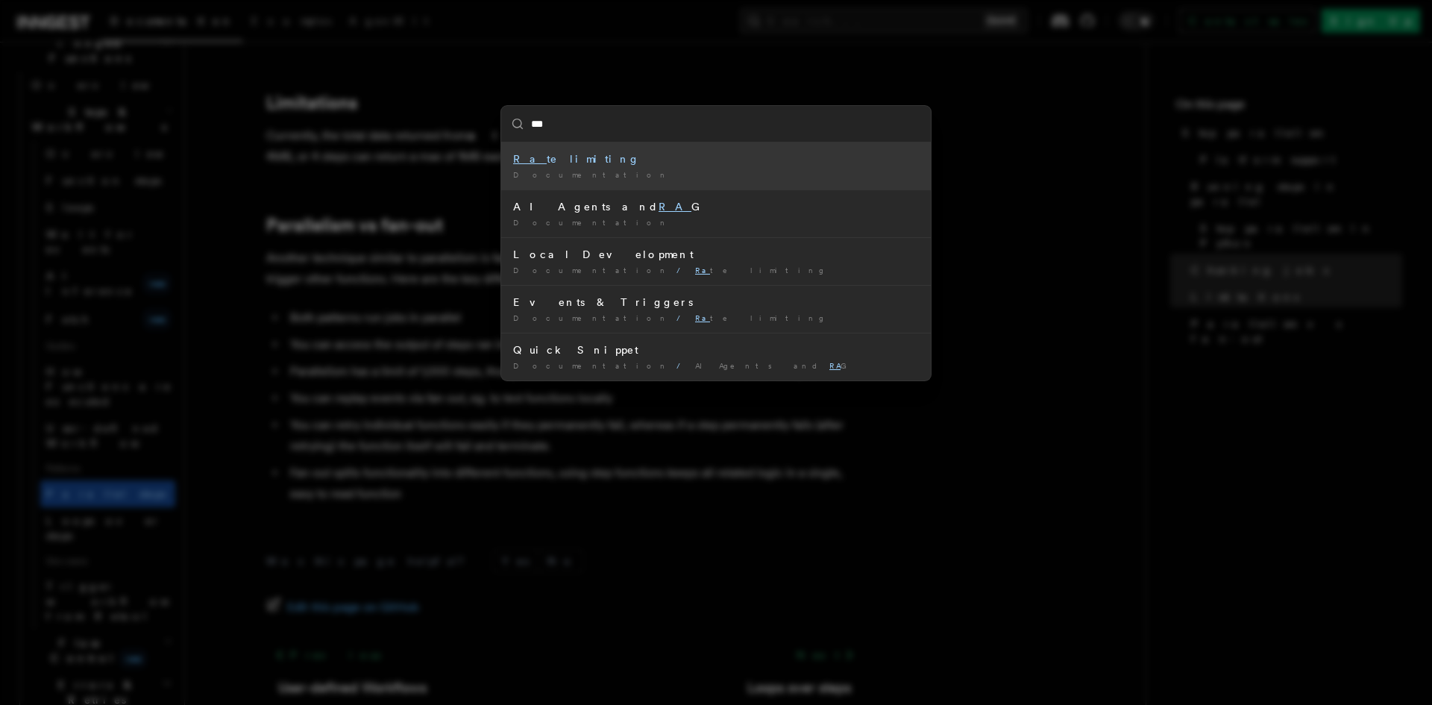
type input "****"
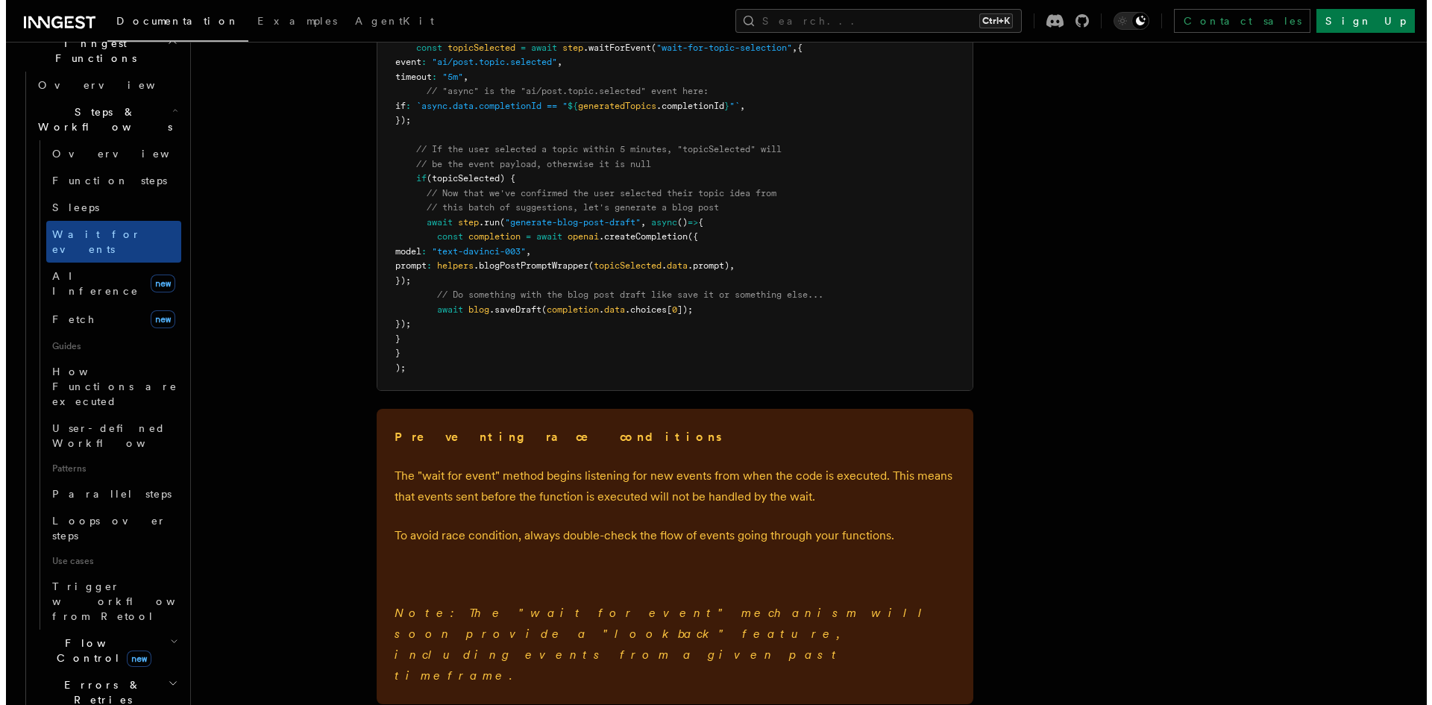
scroll to position [1989, 0]
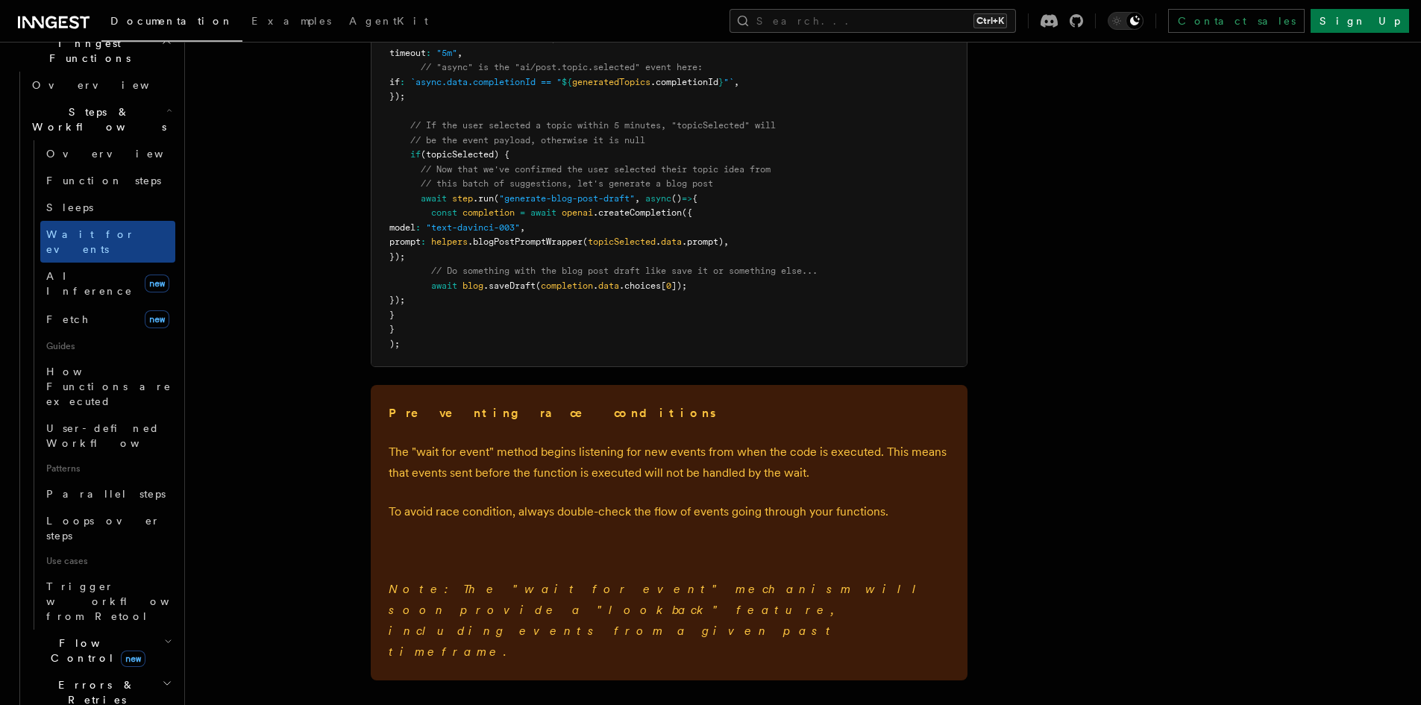
click at [572, 447] on p "The "wait for event" method begins listening for new events from when the code …" at bounding box center [669, 462] width 561 height 42
click at [871, 29] on button "Search... Ctrl+K" at bounding box center [872, 21] width 286 height 24
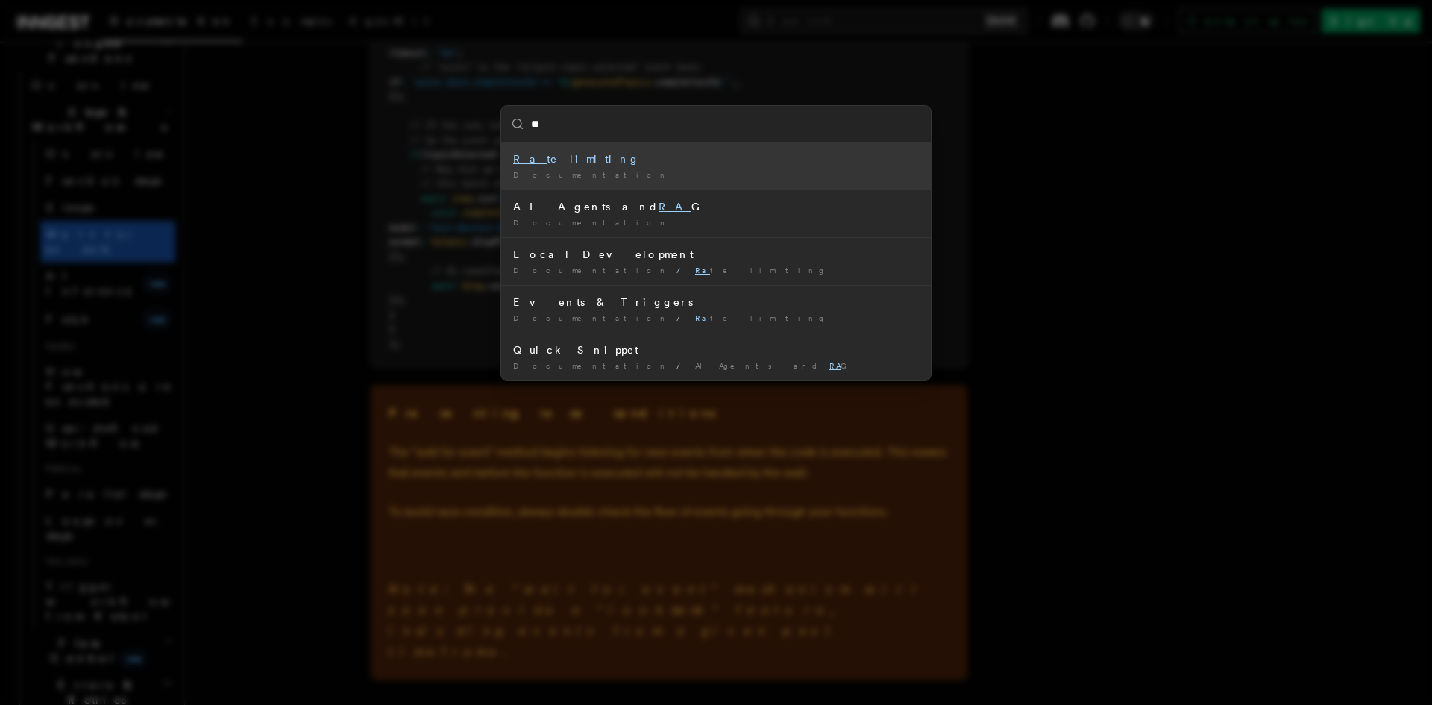
type input "***"
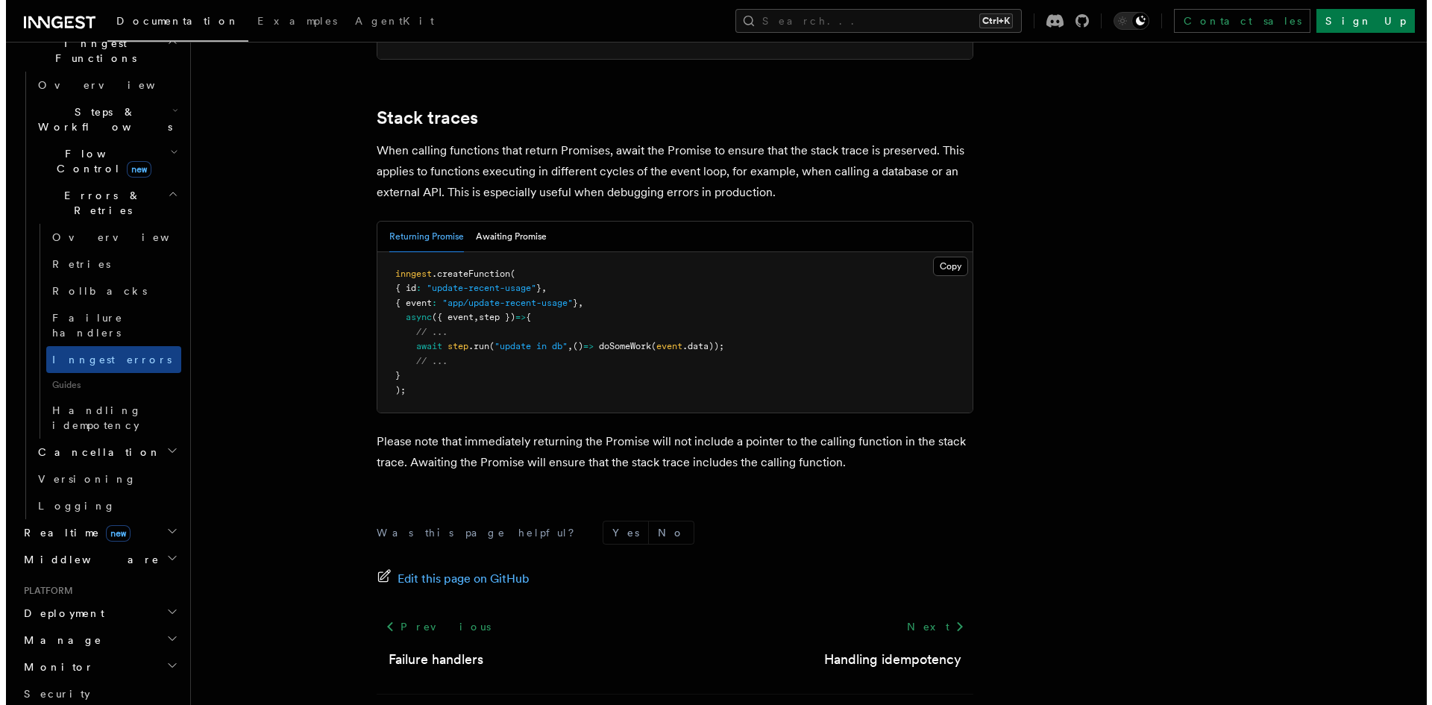
scroll to position [3336, 0]
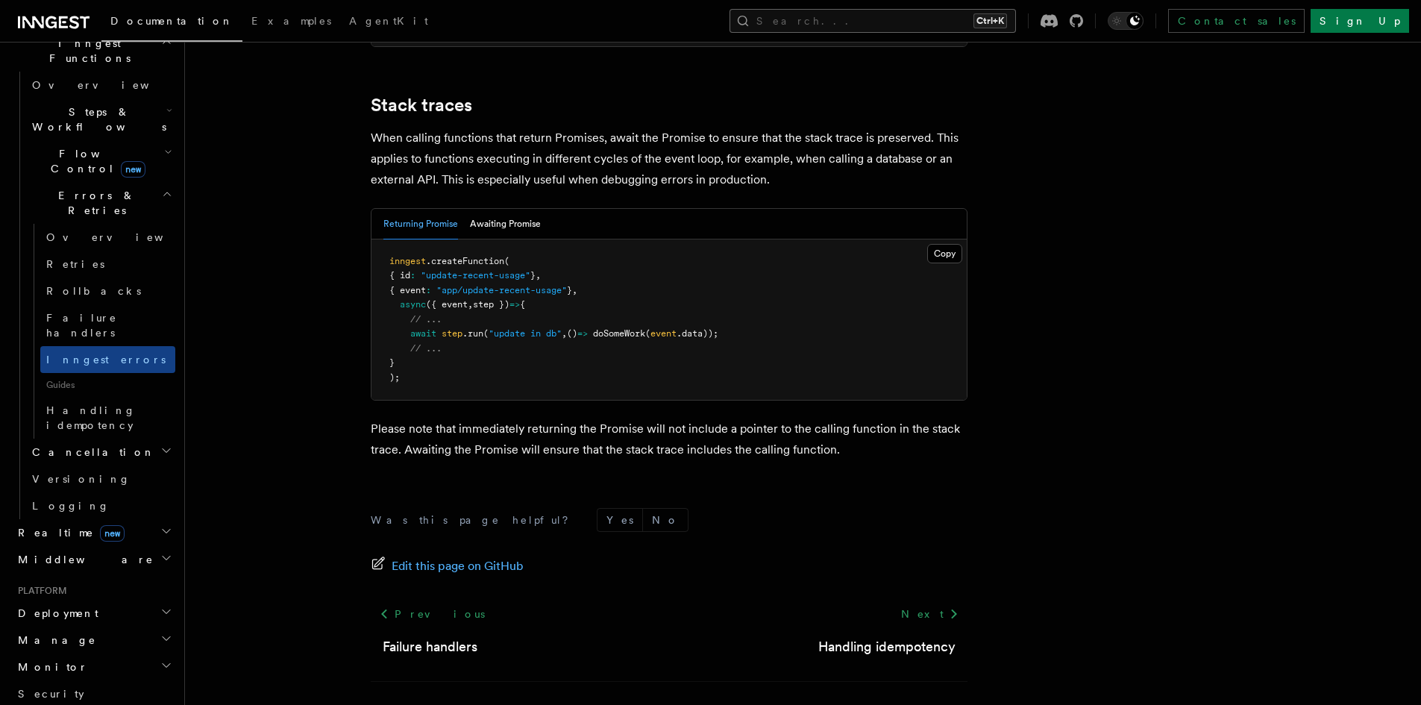
click at [991, 16] on button "Search... Ctrl+K" at bounding box center [872, 21] width 286 height 24
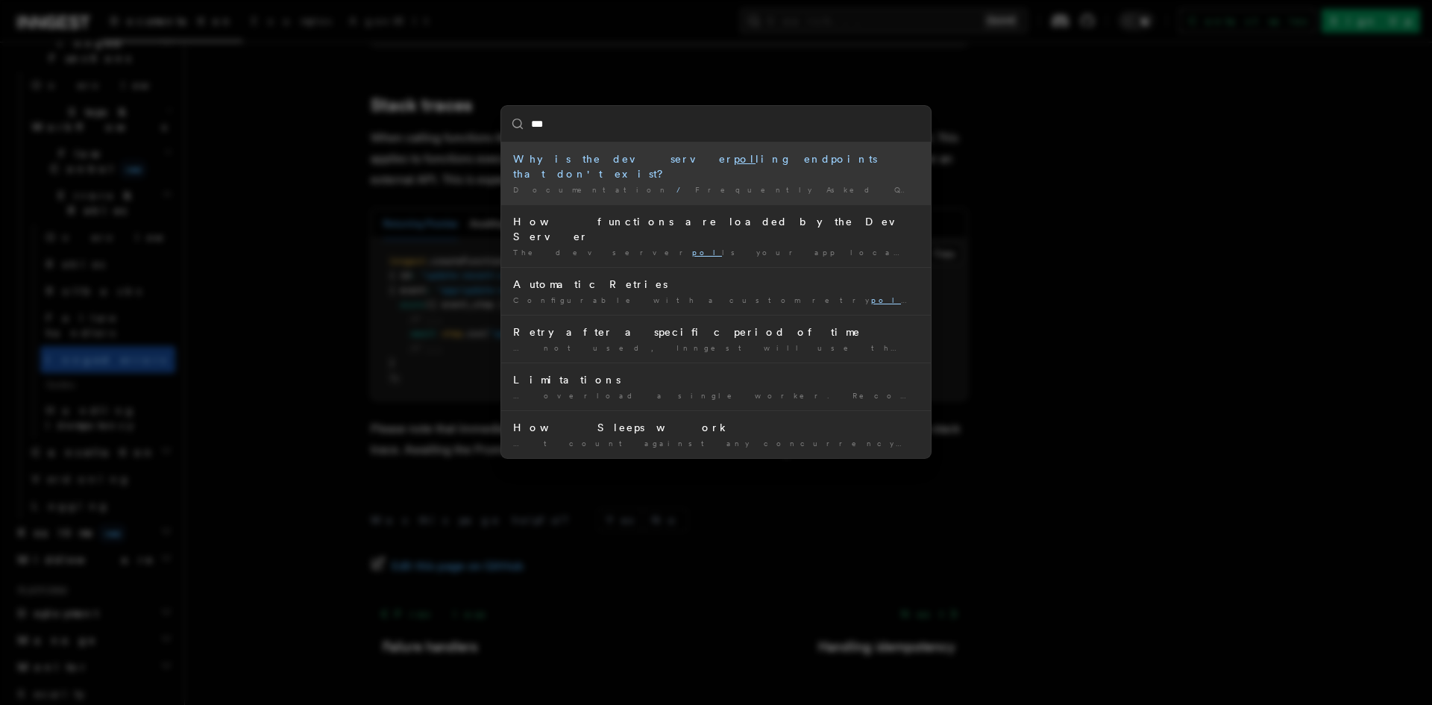
type input "****"
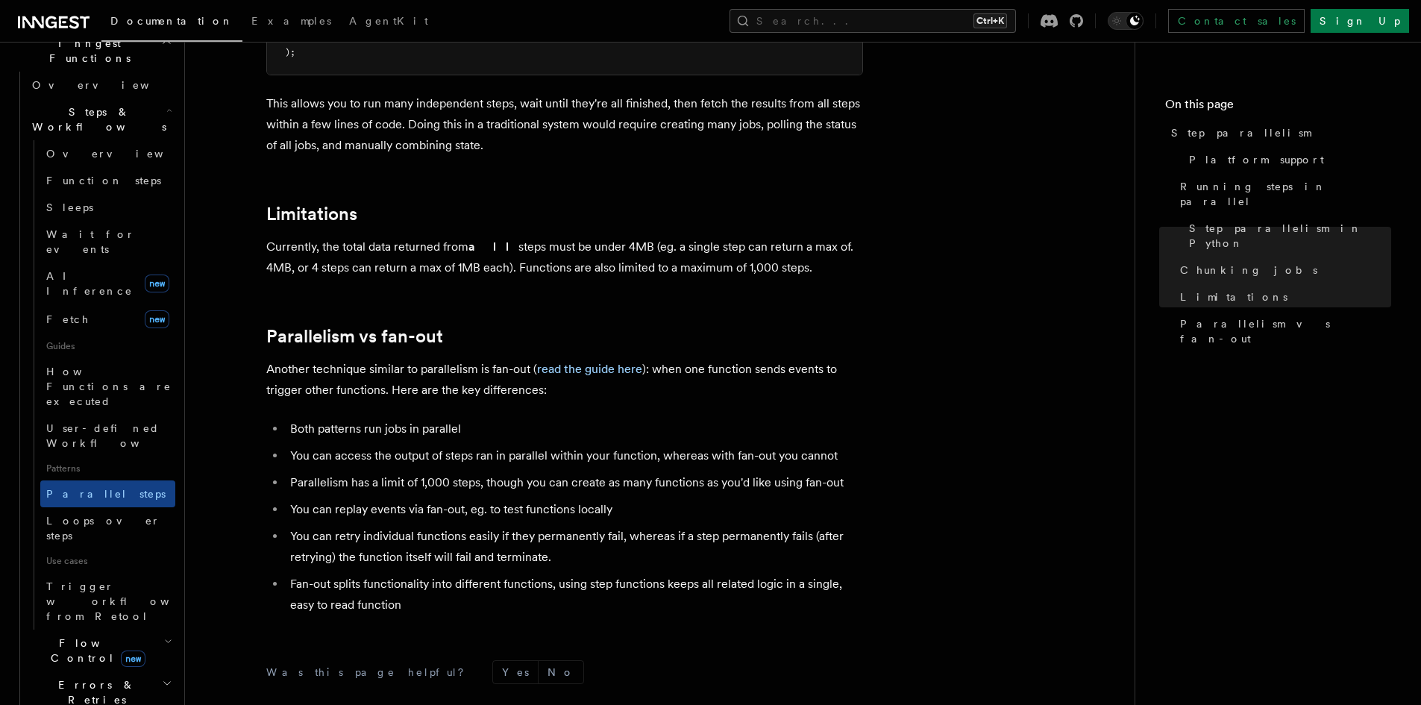
scroll to position [2513, 0]
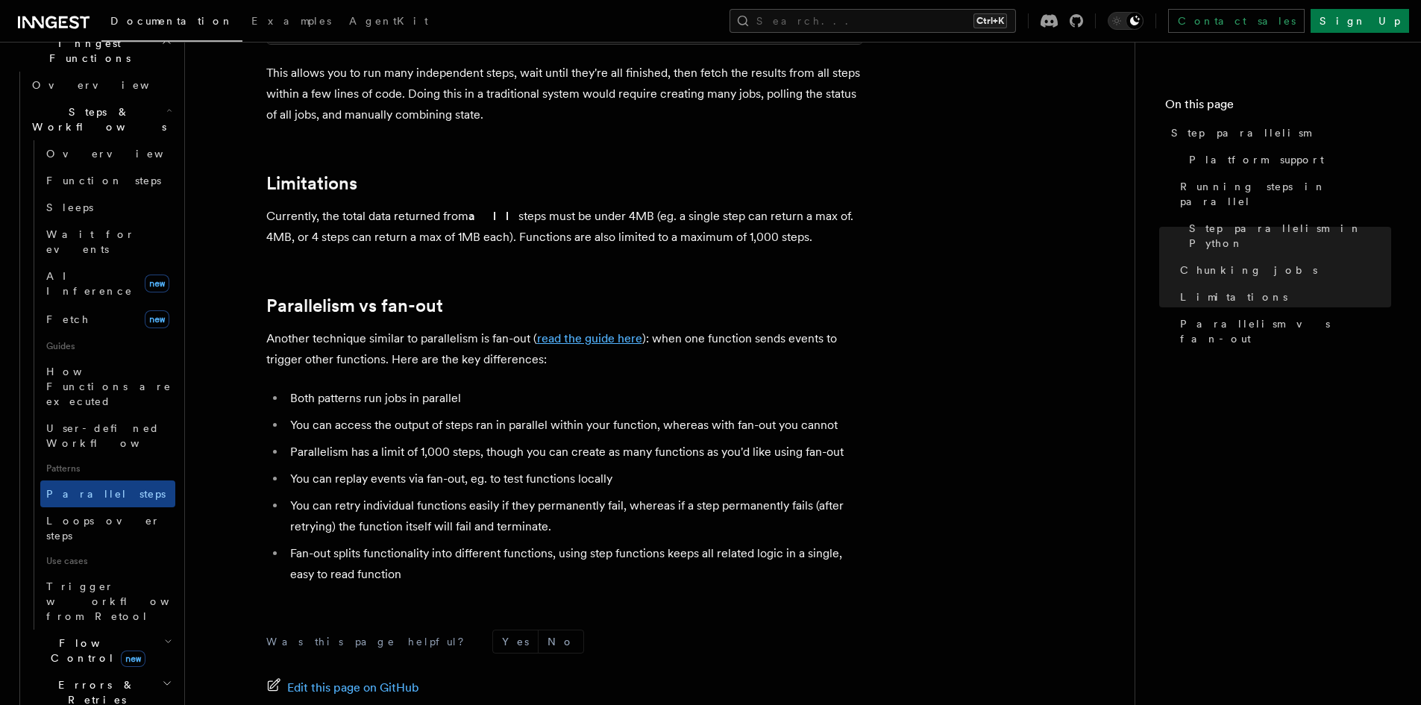
click at [567, 331] on link "read the guide here" at bounding box center [589, 338] width 105 height 14
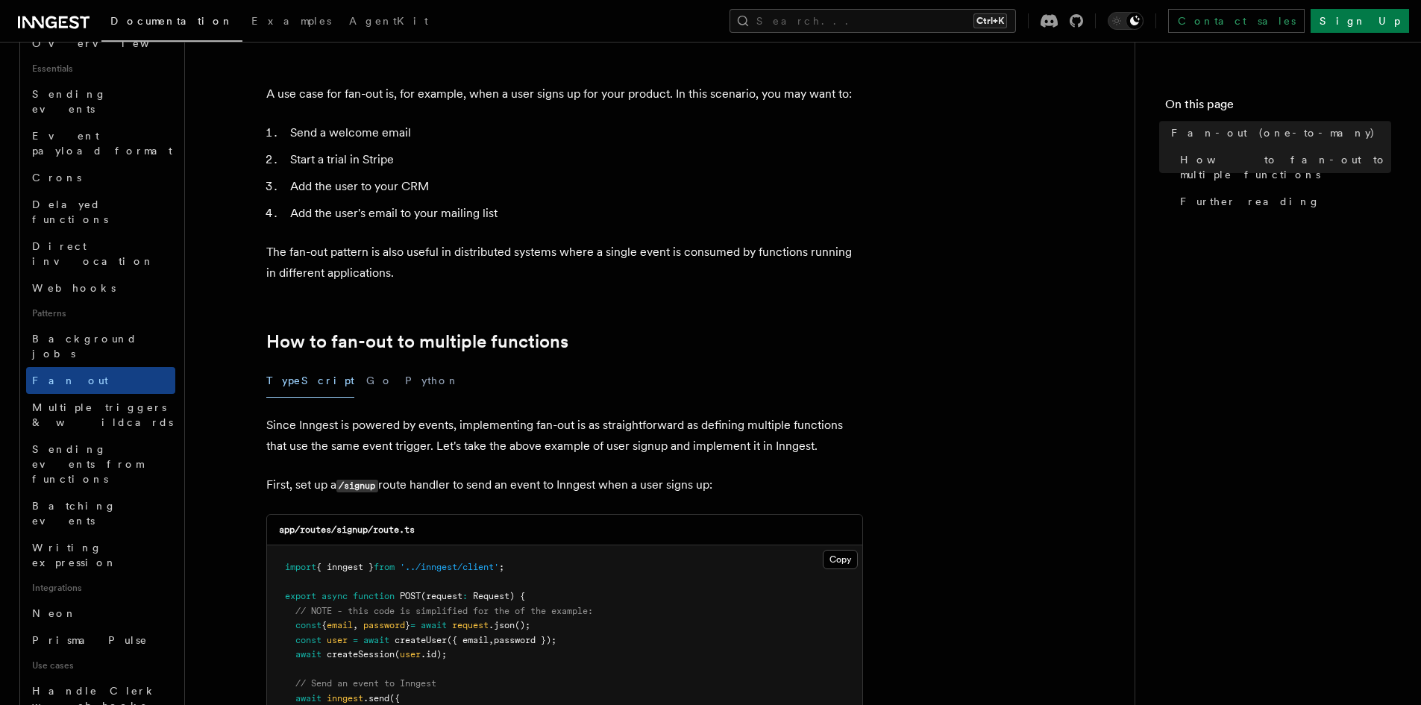
scroll to position [447, 0]
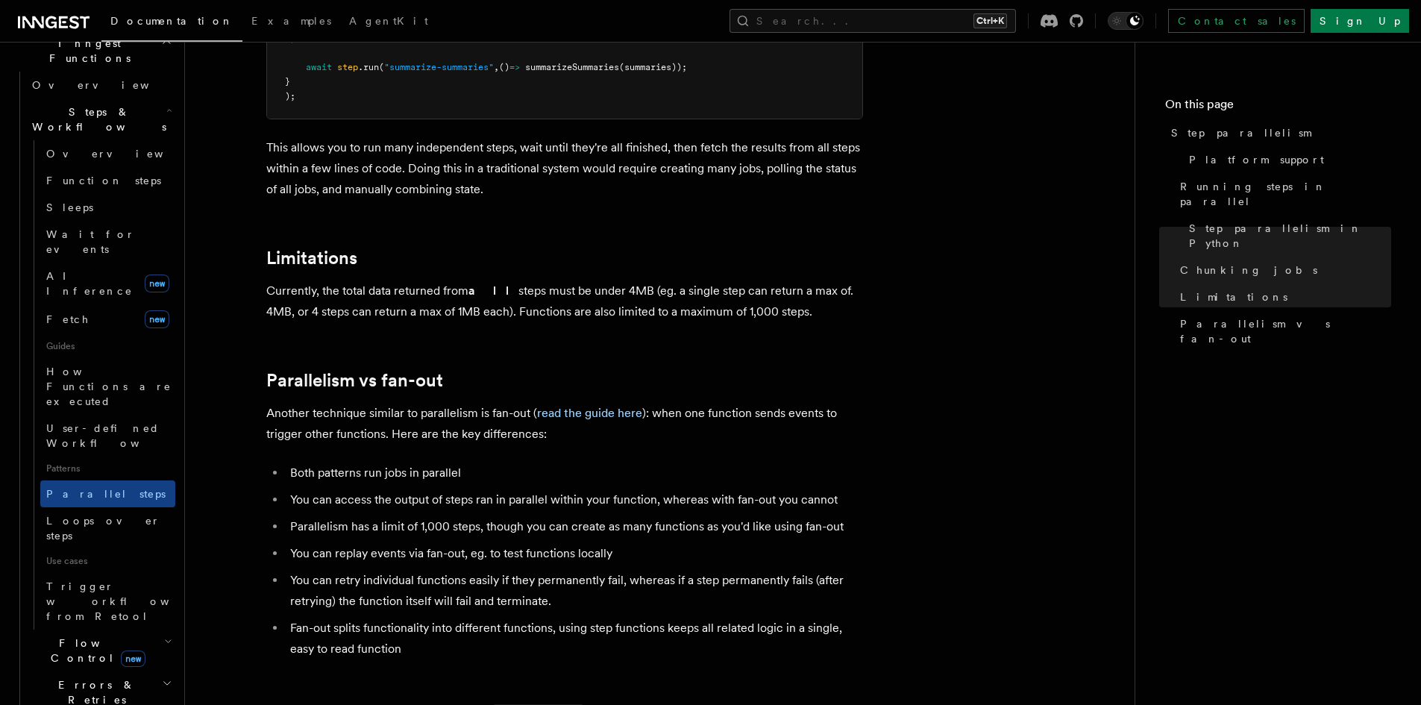
scroll to position [2513, 0]
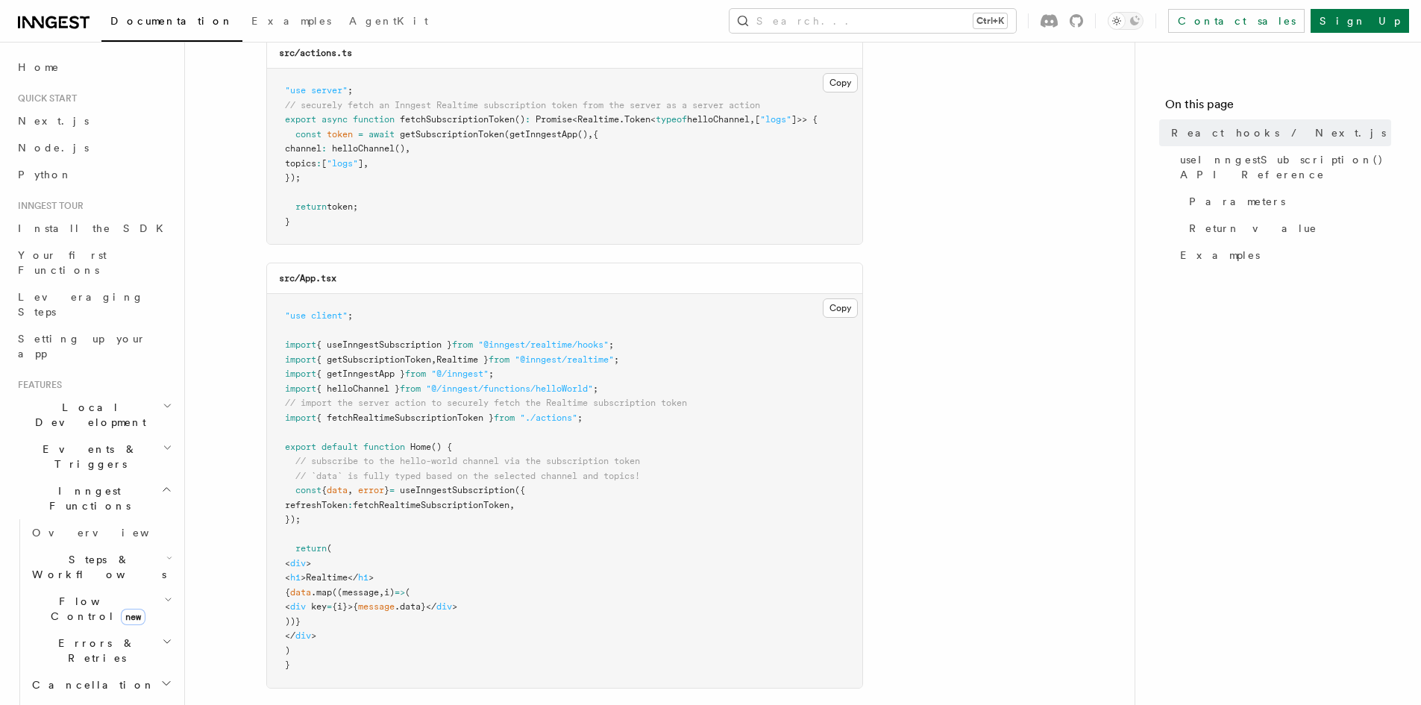
scroll to position [298, 0]
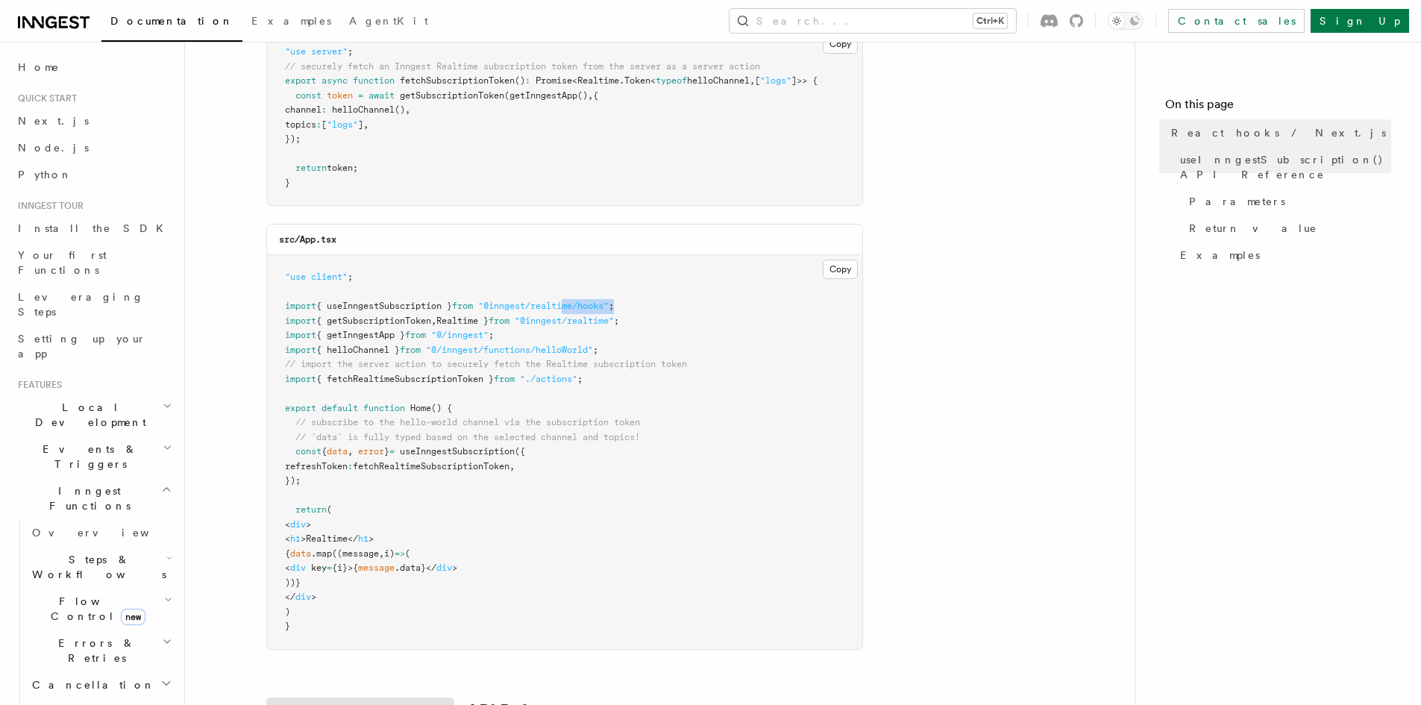
drag, startPoint x: 650, startPoint y: 301, endPoint x: 581, endPoint y: 302, distance: 69.4
click at [581, 302] on pre ""use client" ; import { useInngestSubscription } from "@inngest/realtime/hooks"…" at bounding box center [564, 452] width 595 height 394
click at [581, 302] on span ""@inngest/realtime/hooks"" at bounding box center [543, 306] width 130 height 10
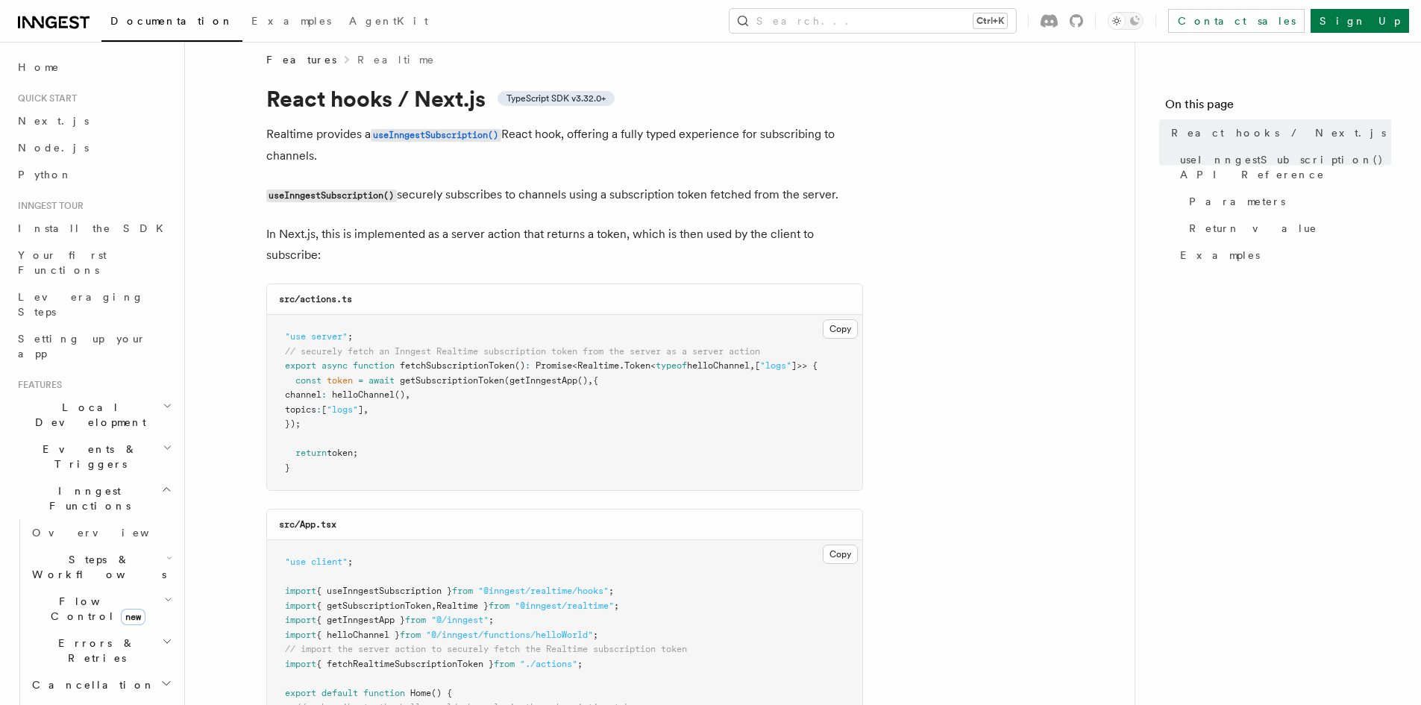
scroll to position [0, 0]
